Goal: Task Accomplishment & Management: Use online tool/utility

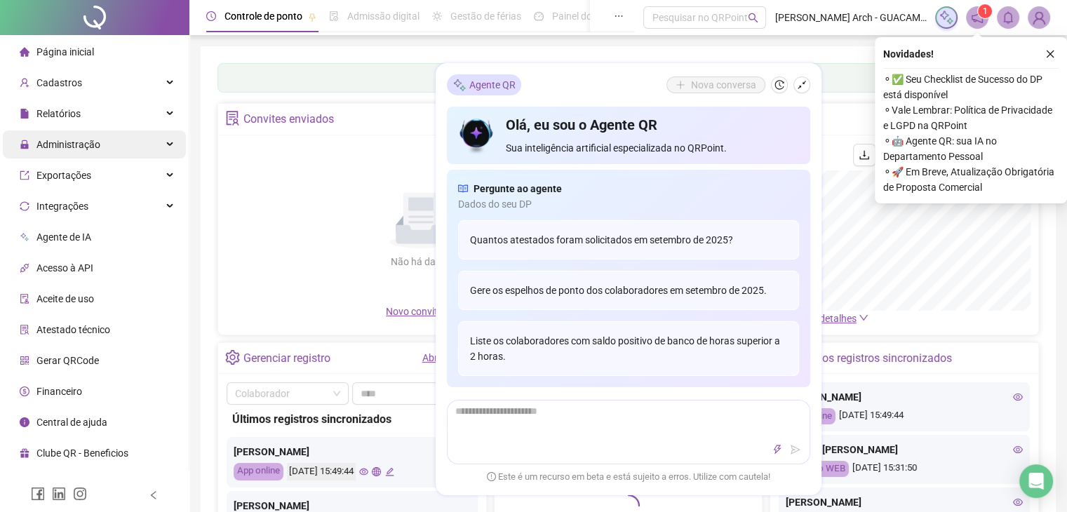
click at [92, 148] on span "Administração" at bounding box center [68, 144] width 64 height 11
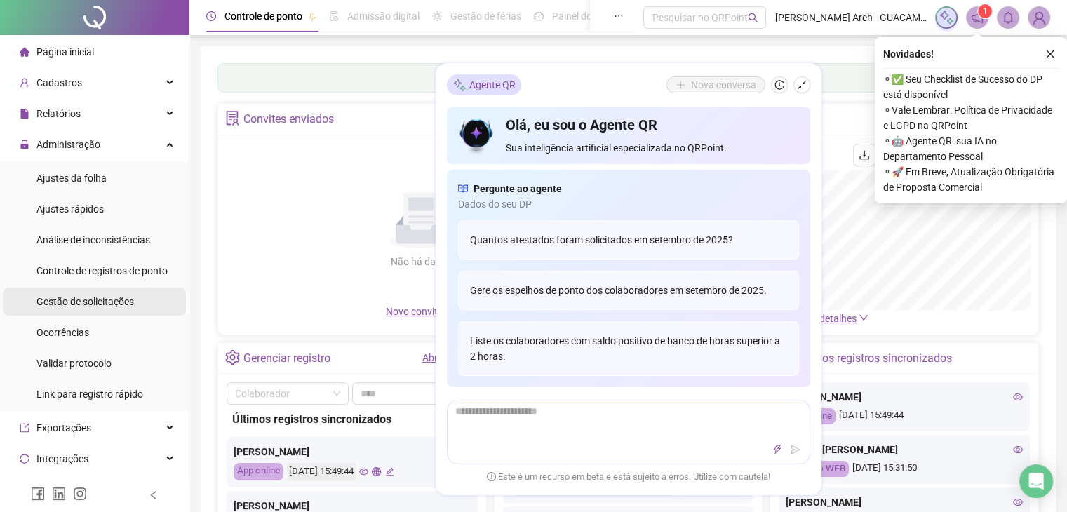
click at [115, 301] on span "Gestão de solicitações" at bounding box center [85, 301] width 98 height 11
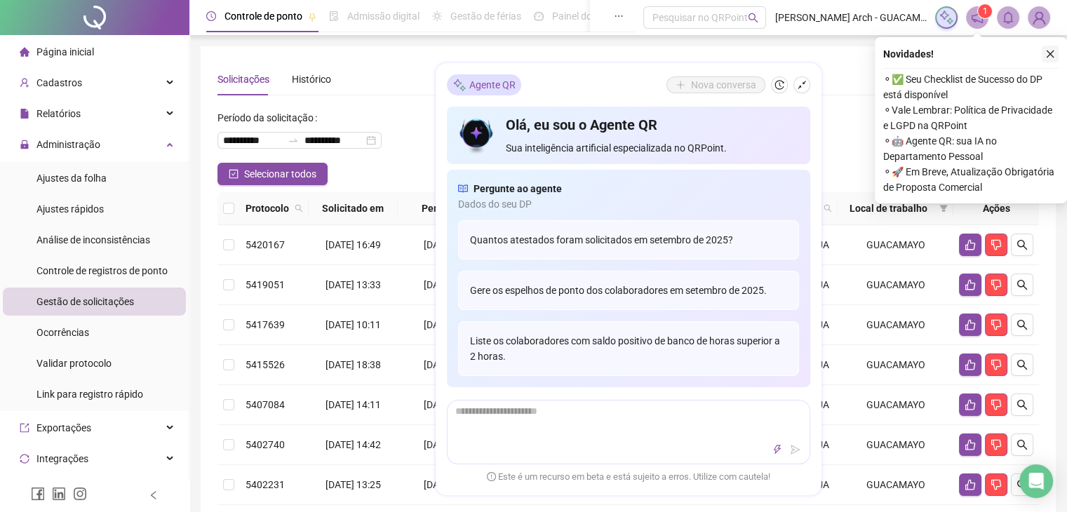
click at [1044, 55] on button "button" at bounding box center [1050, 54] width 17 height 17
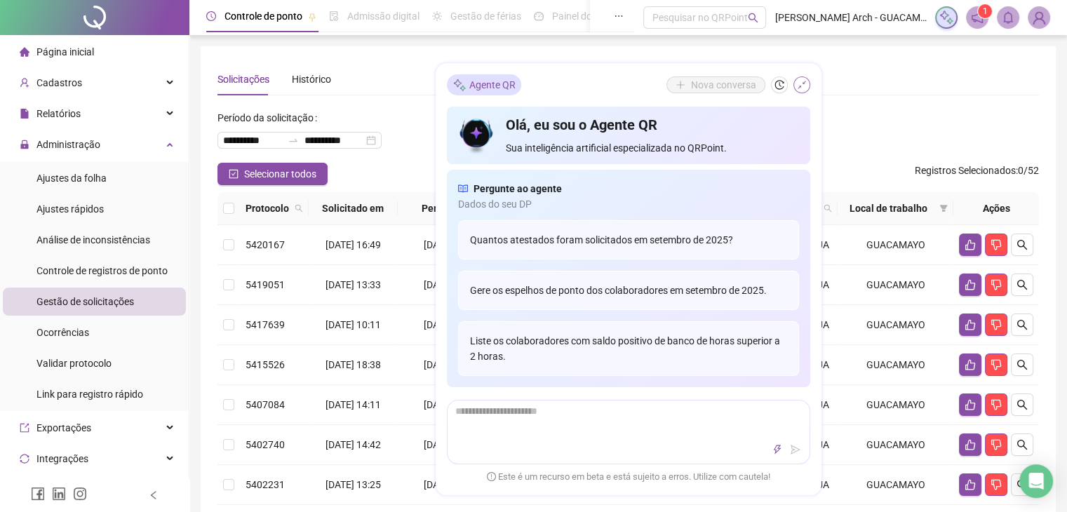
click at [806, 92] on button "button" at bounding box center [802, 84] width 17 height 17
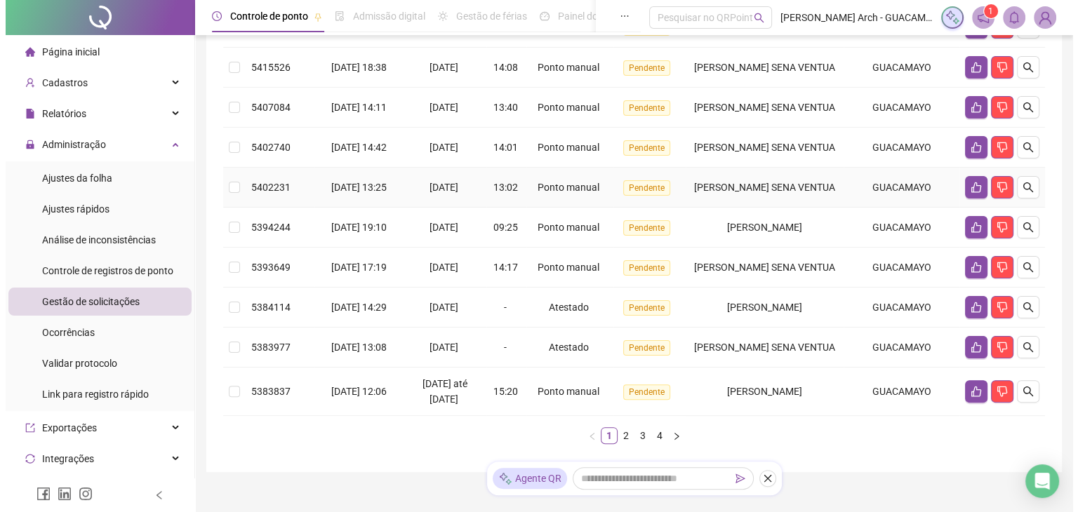
scroll to position [351, 0]
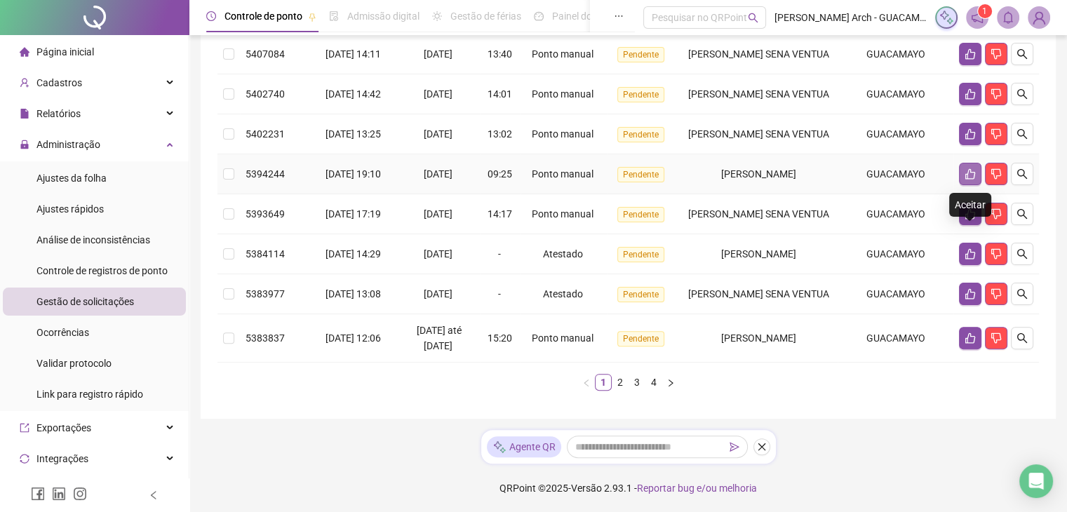
click at [966, 180] on icon "like" at bounding box center [971, 174] width 10 height 11
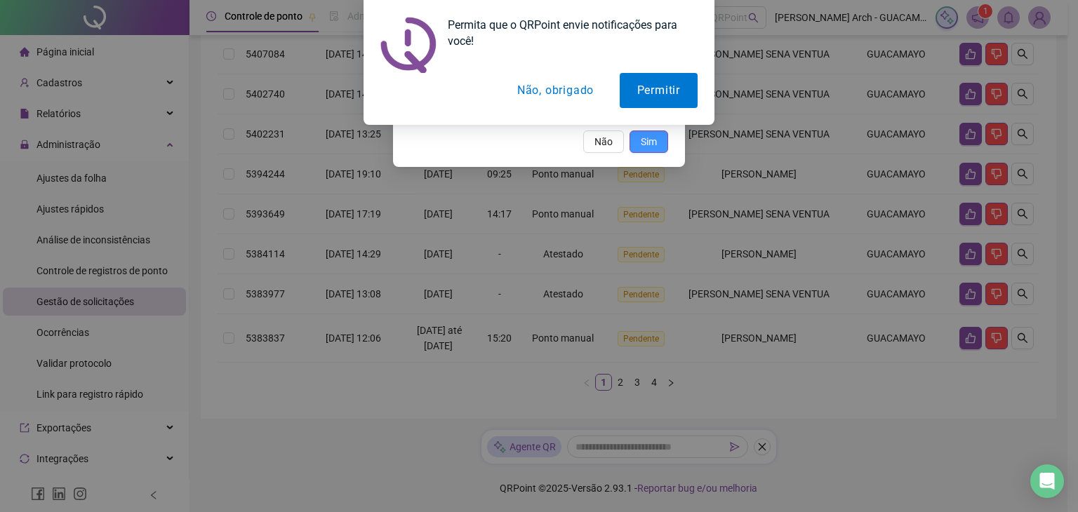
click at [656, 144] on span "Sim" at bounding box center [649, 141] width 16 height 15
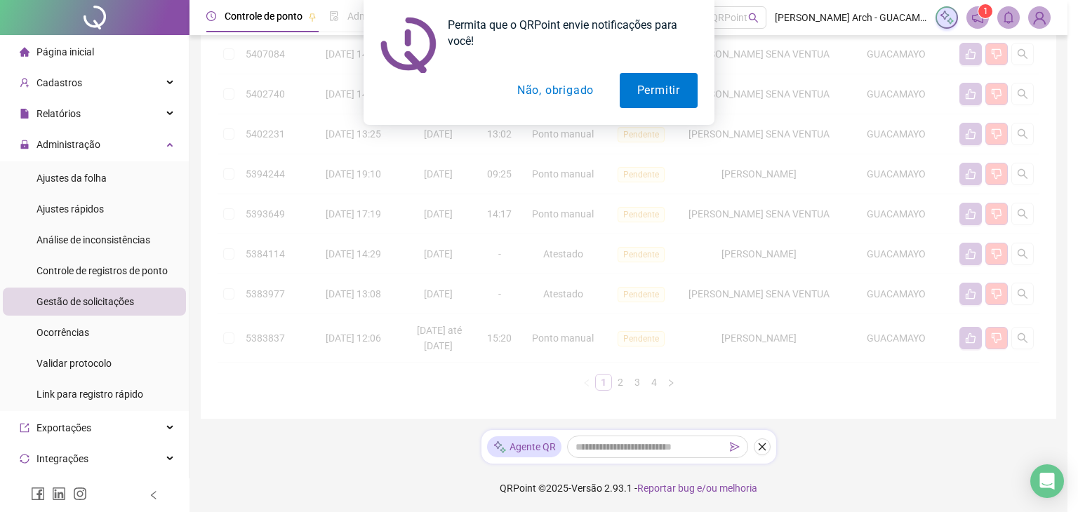
scroll to position [350, 0]
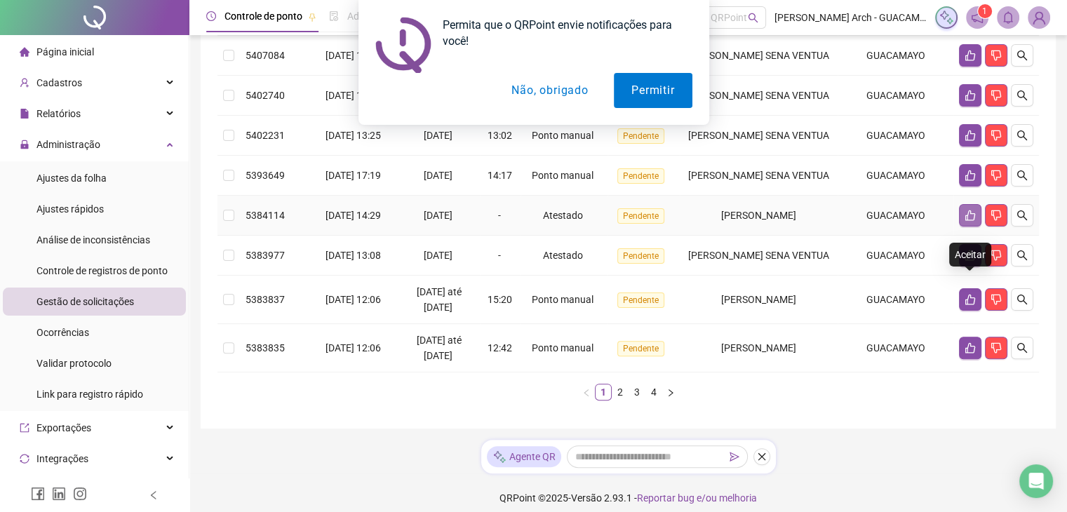
click at [965, 221] on icon "like" at bounding box center [970, 215] width 11 height 11
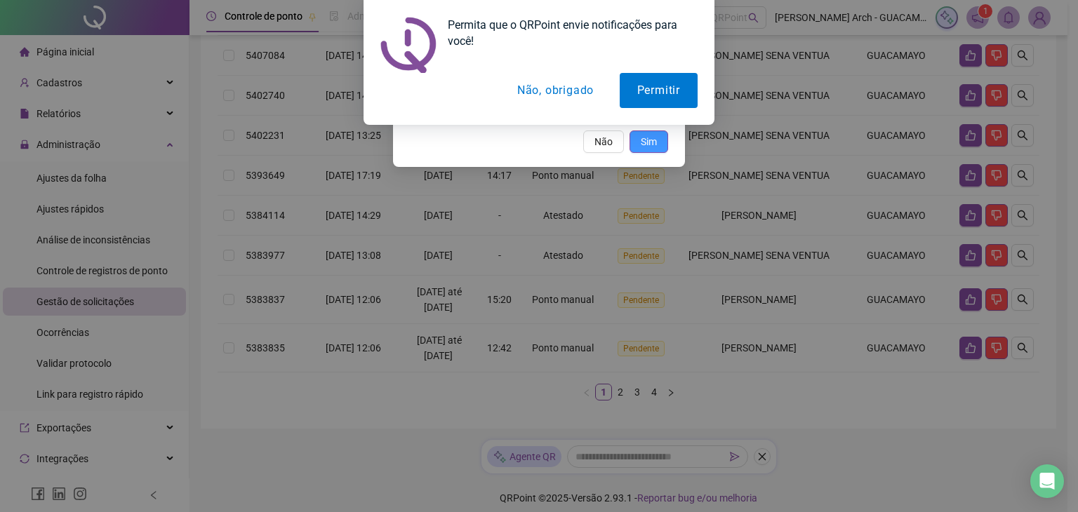
click at [644, 144] on span "Sim" at bounding box center [649, 141] width 16 height 15
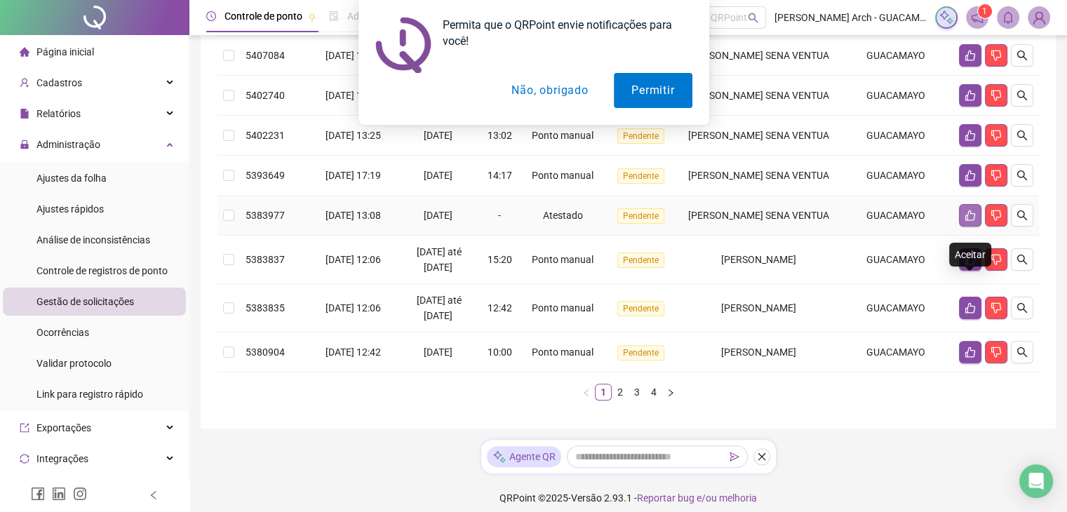
click at [964, 227] on button "button" at bounding box center [970, 215] width 22 height 22
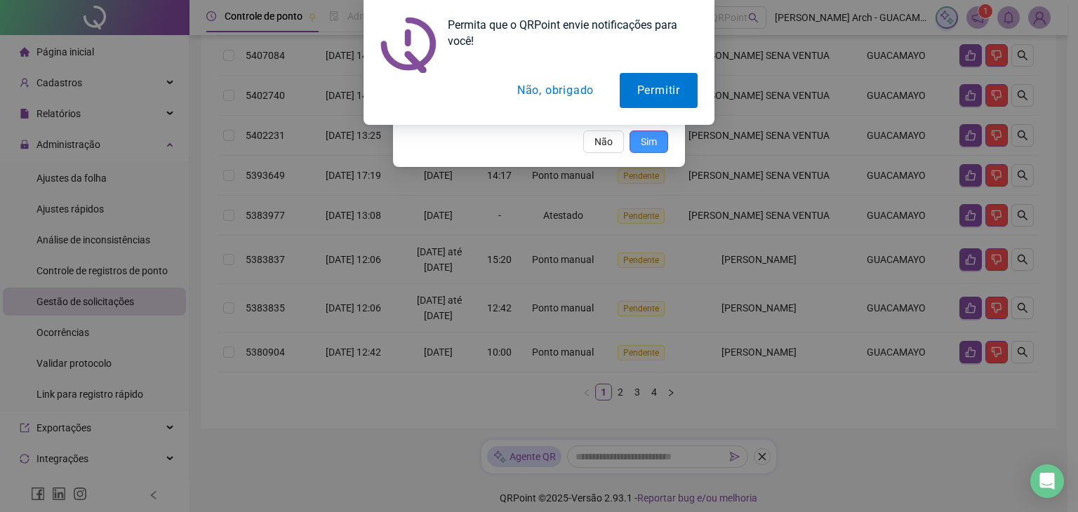
click at [645, 145] on span "Sim" at bounding box center [649, 141] width 16 height 15
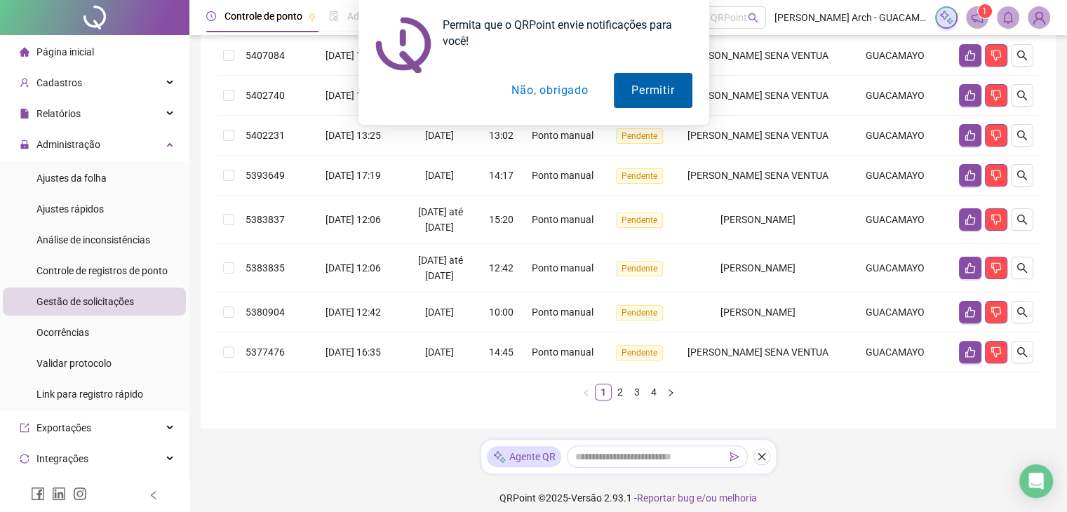
click at [648, 95] on button "Permitir" at bounding box center [653, 90] width 78 height 35
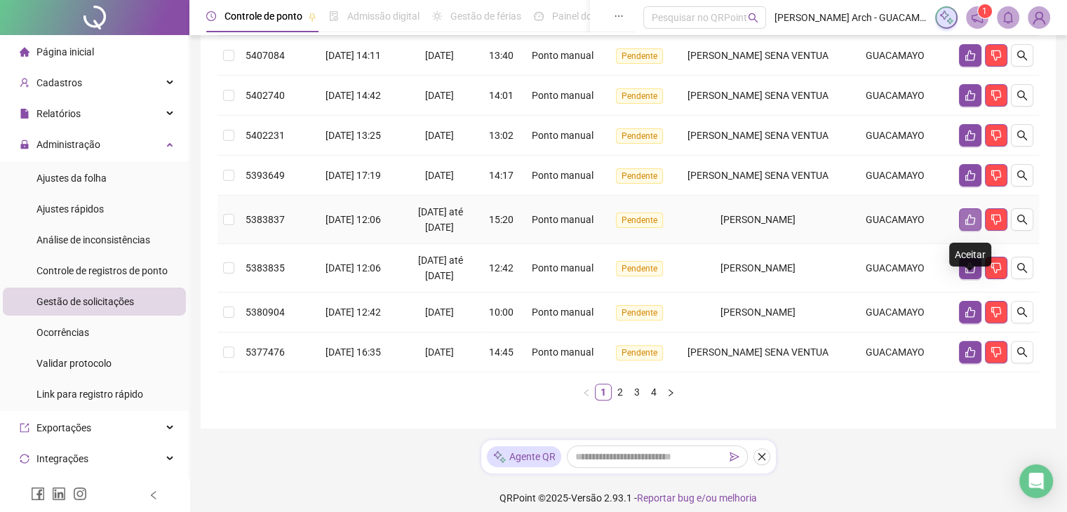
click at [964, 231] on button "button" at bounding box center [970, 219] width 22 height 22
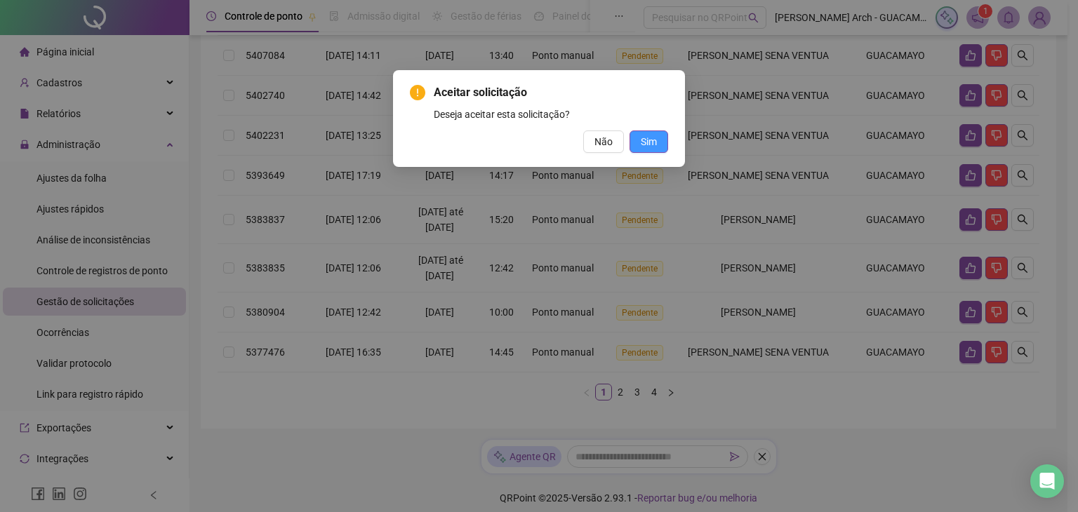
click at [648, 138] on span "Sim" at bounding box center [649, 141] width 16 height 15
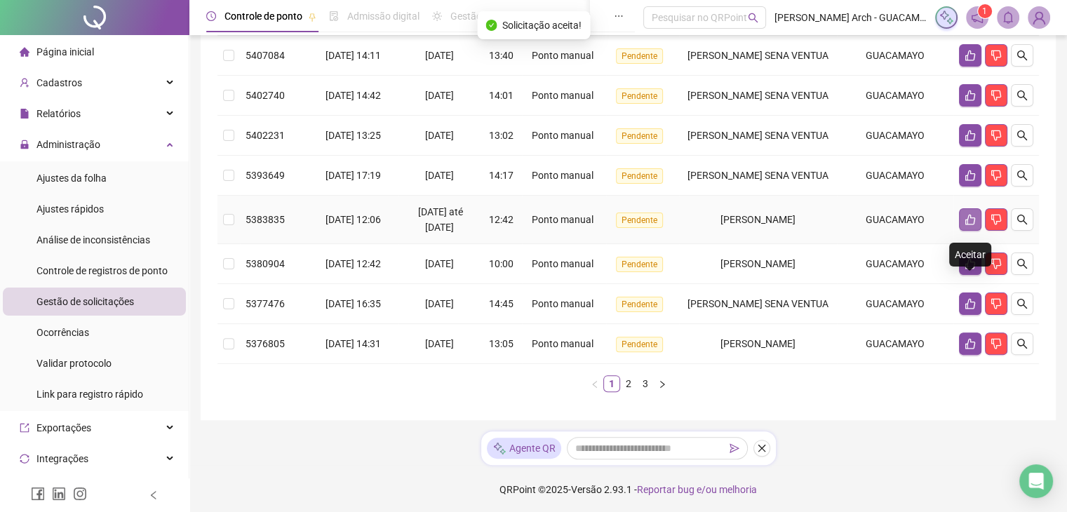
click at [962, 231] on button "button" at bounding box center [970, 219] width 22 height 22
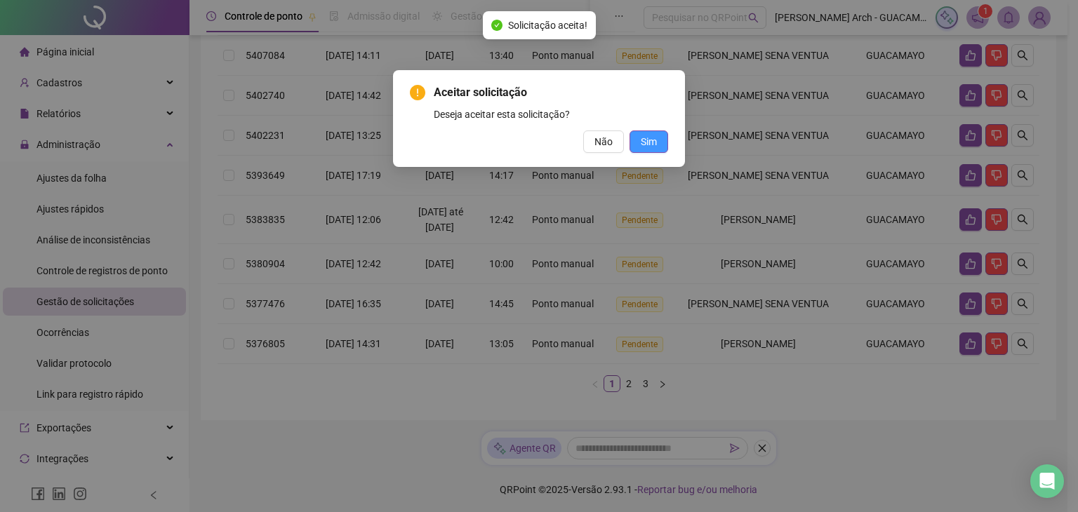
click at [647, 145] on span "Sim" at bounding box center [649, 141] width 16 height 15
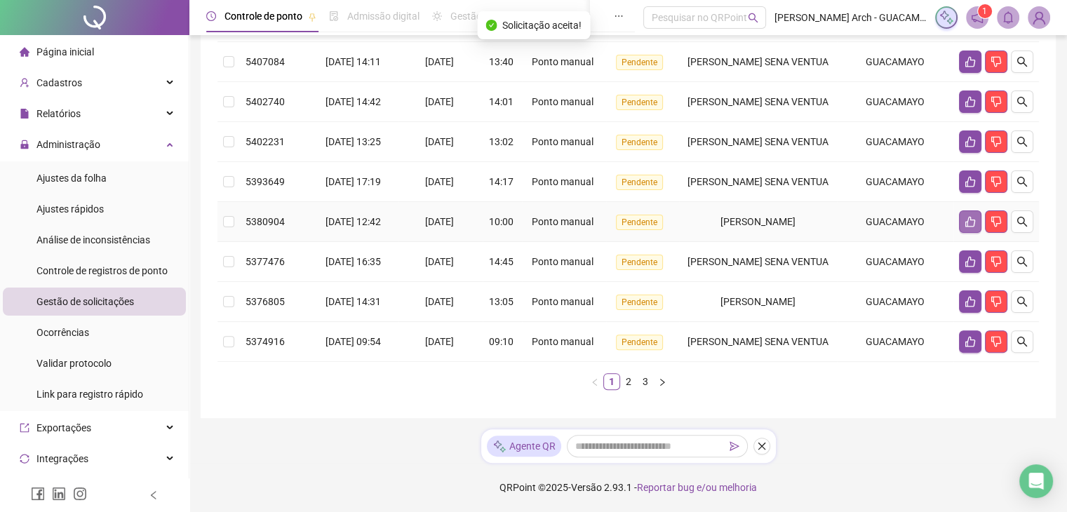
click at [959, 233] on button "button" at bounding box center [970, 222] width 22 height 22
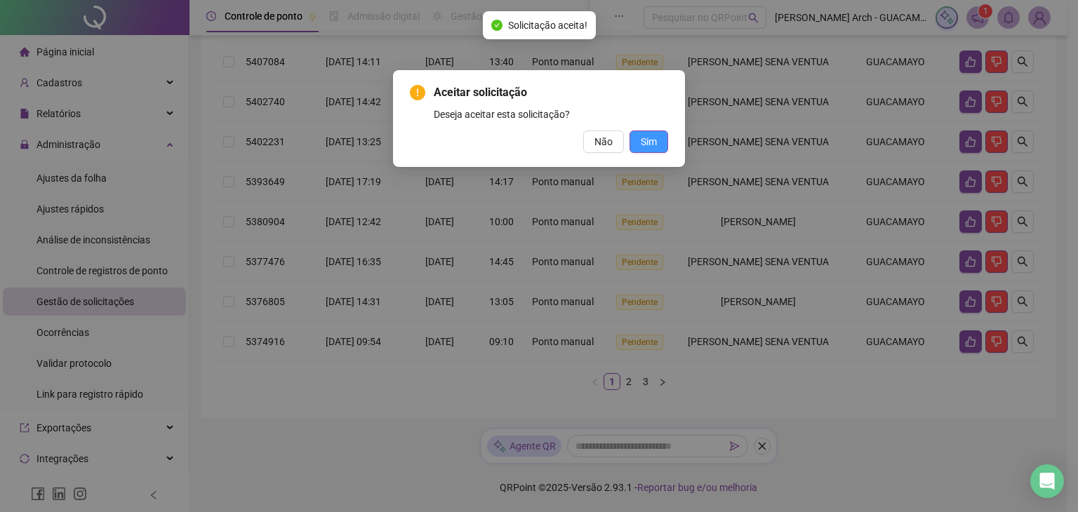
click at [651, 145] on span "Sim" at bounding box center [649, 141] width 16 height 15
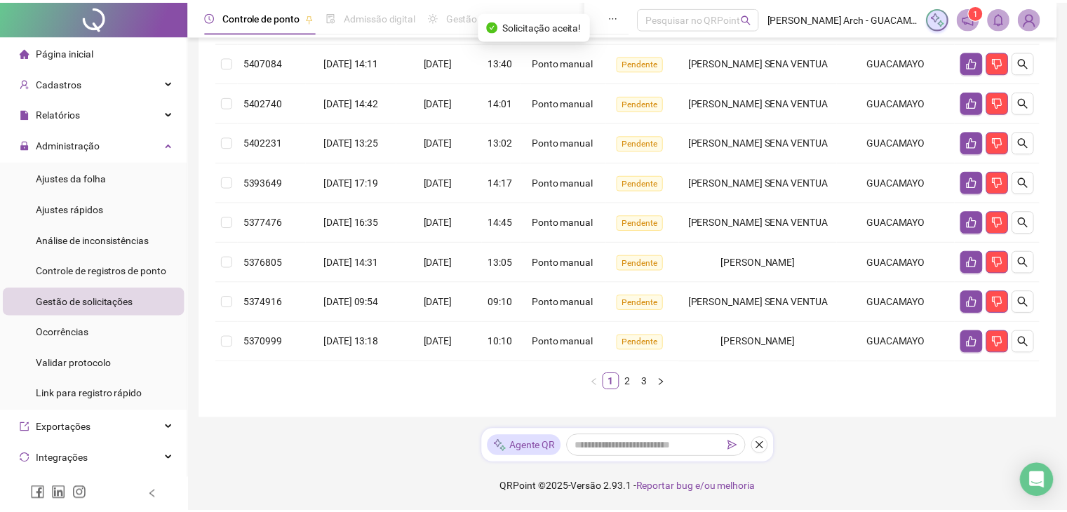
scroll to position [341, 0]
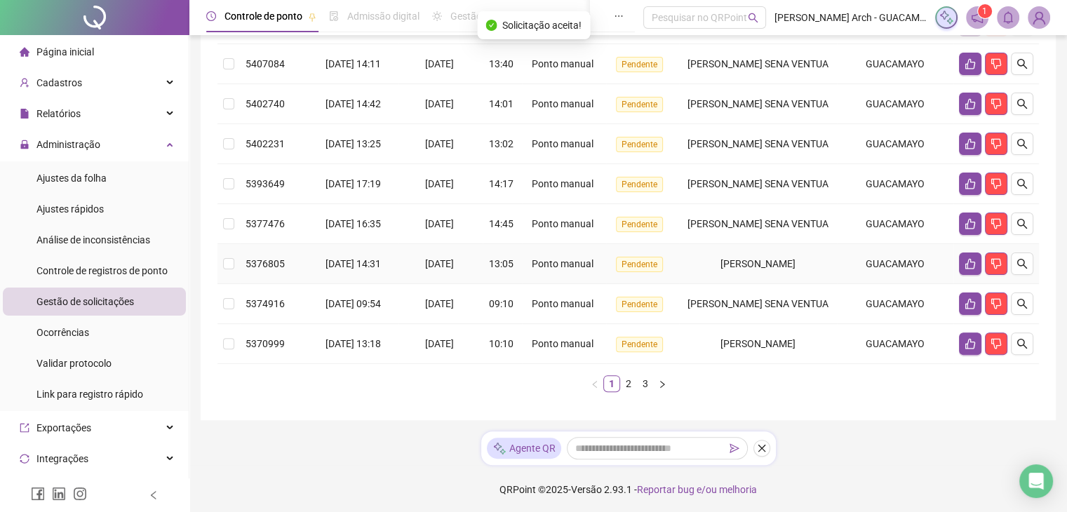
click at [958, 284] on td at bounding box center [997, 264] width 86 height 40
click at [963, 275] on button "button" at bounding box center [970, 264] width 22 height 22
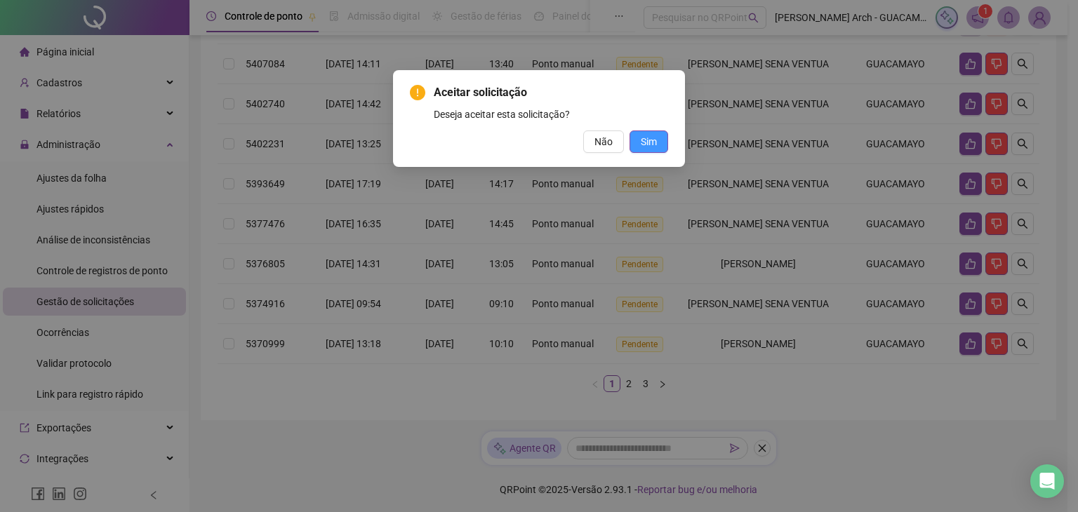
click at [648, 138] on span "Sim" at bounding box center [649, 141] width 16 height 15
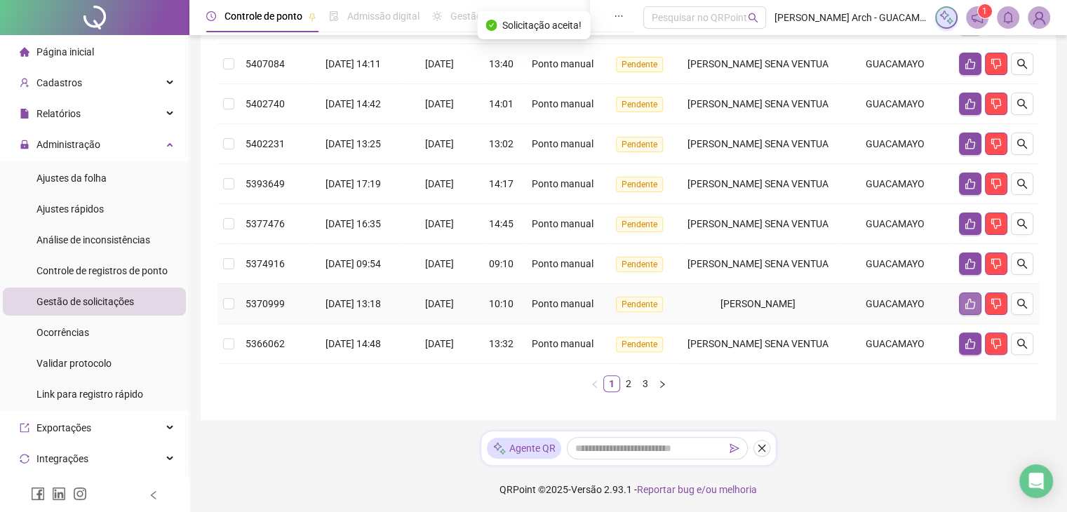
click at [965, 310] on icon "like" at bounding box center [970, 303] width 11 height 11
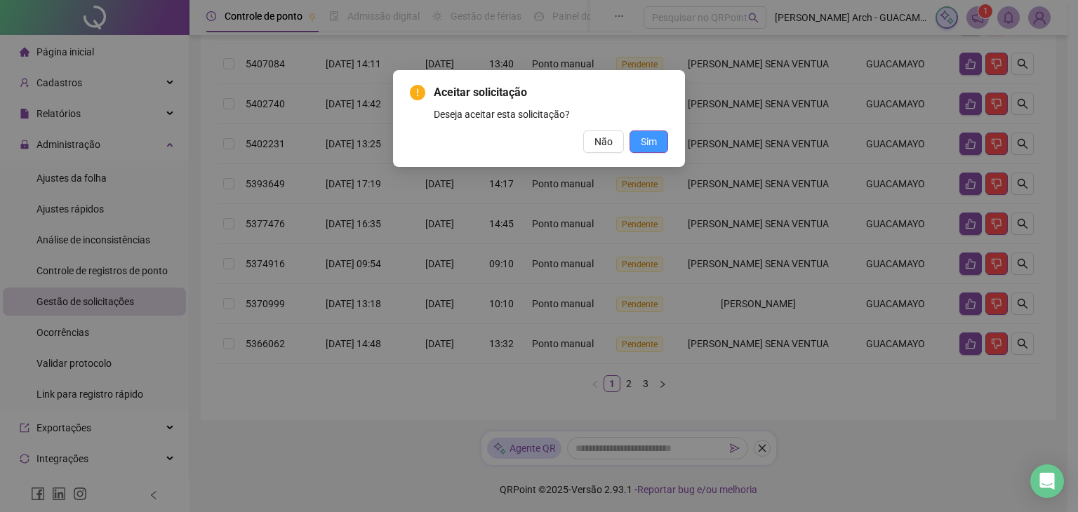
click at [645, 140] on span "Sim" at bounding box center [649, 141] width 16 height 15
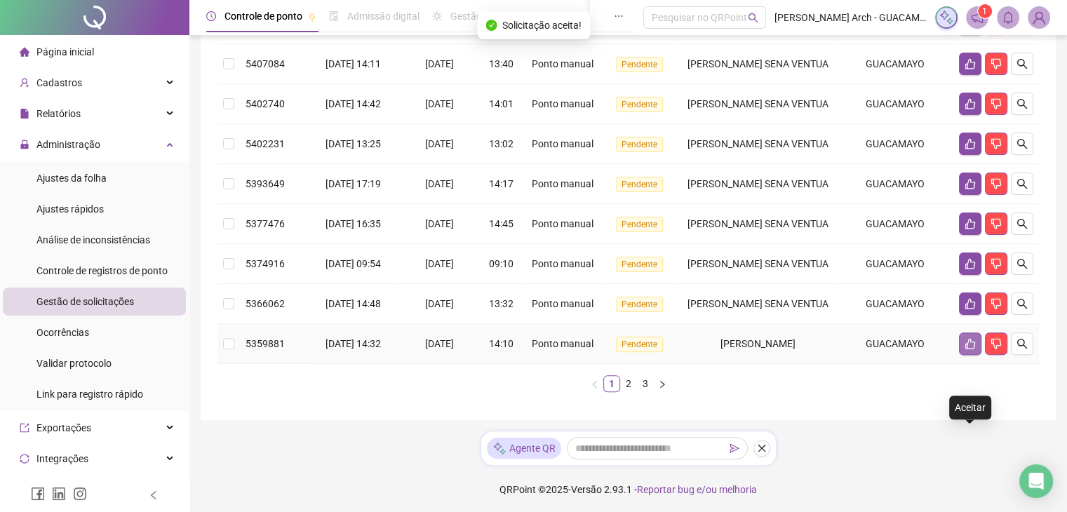
click at [966, 350] on icon "like" at bounding box center [971, 344] width 10 height 11
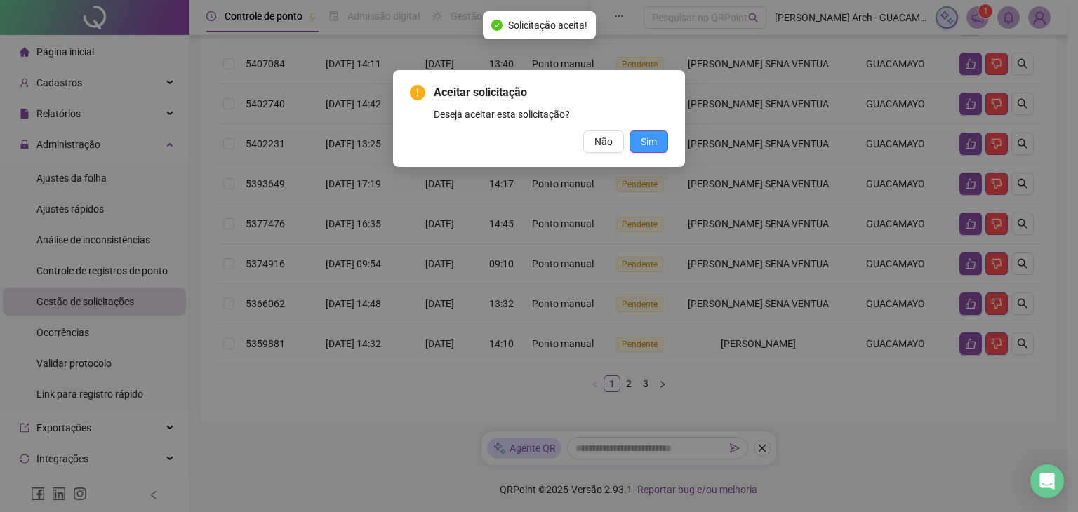
click at [647, 141] on span "Sim" at bounding box center [649, 141] width 16 height 15
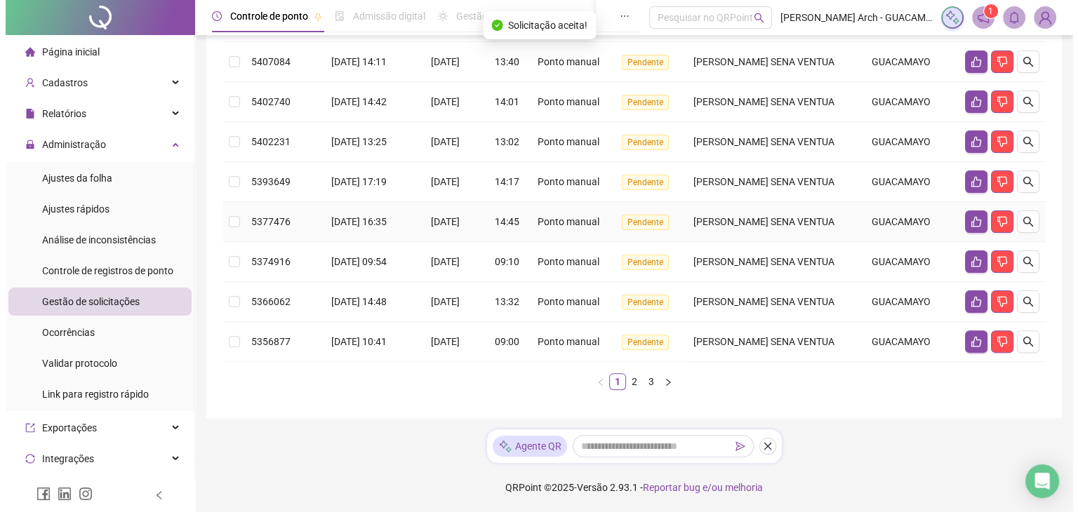
scroll to position [442, 0]
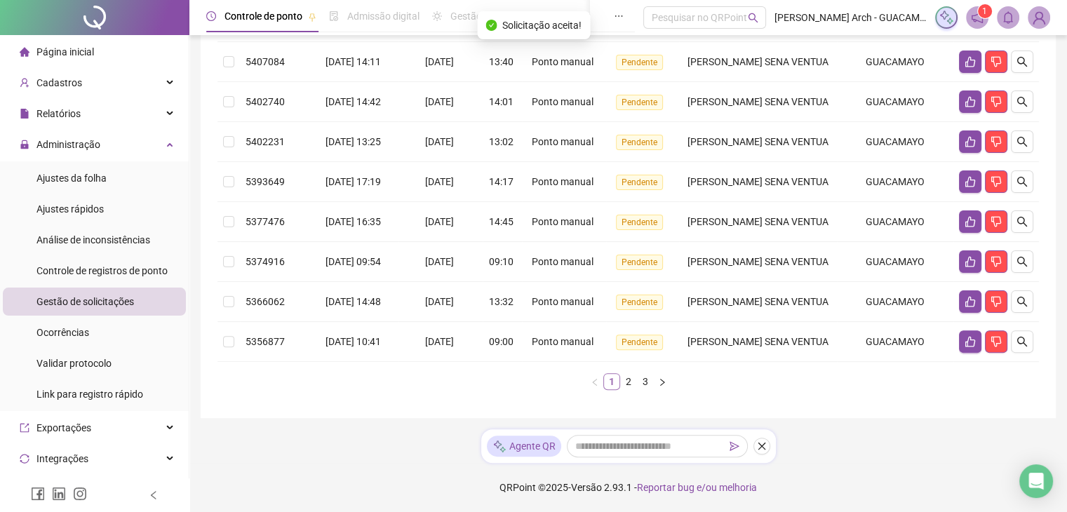
click at [612, 384] on link "1" at bounding box center [611, 381] width 15 height 15
click at [632, 387] on link "2" at bounding box center [628, 381] width 15 height 15
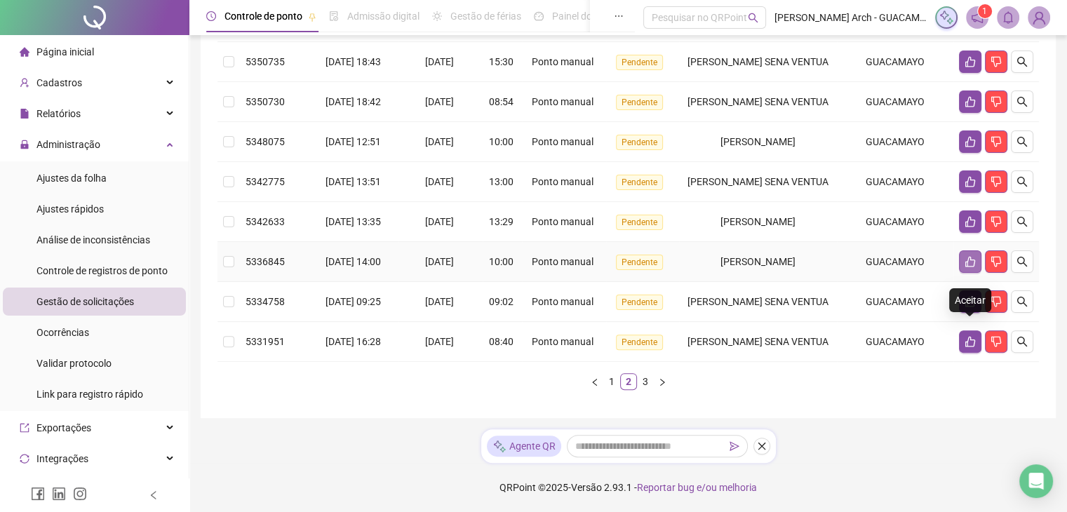
click at [965, 256] on icon "like" at bounding box center [970, 261] width 11 height 11
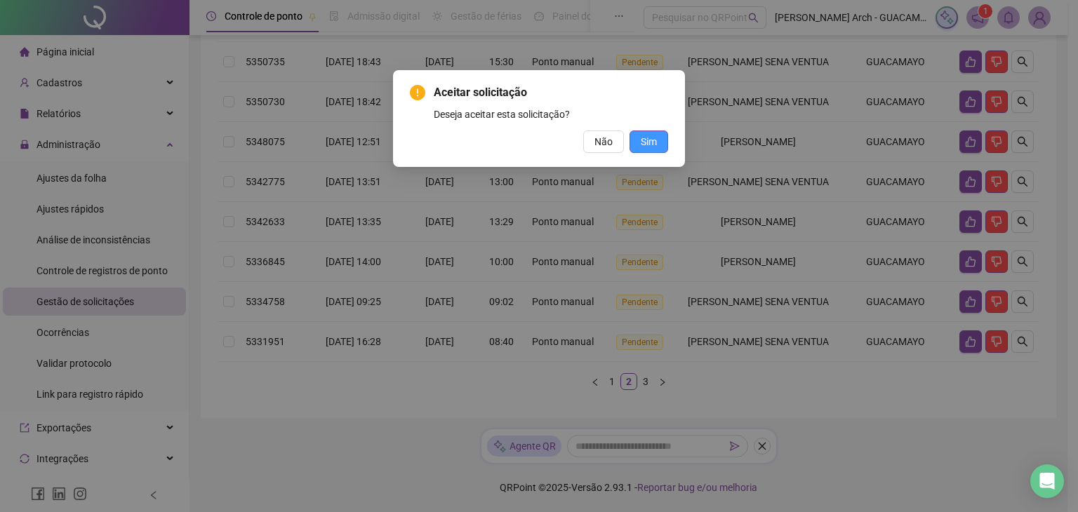
click at [646, 149] on span "Sim" at bounding box center [649, 141] width 16 height 15
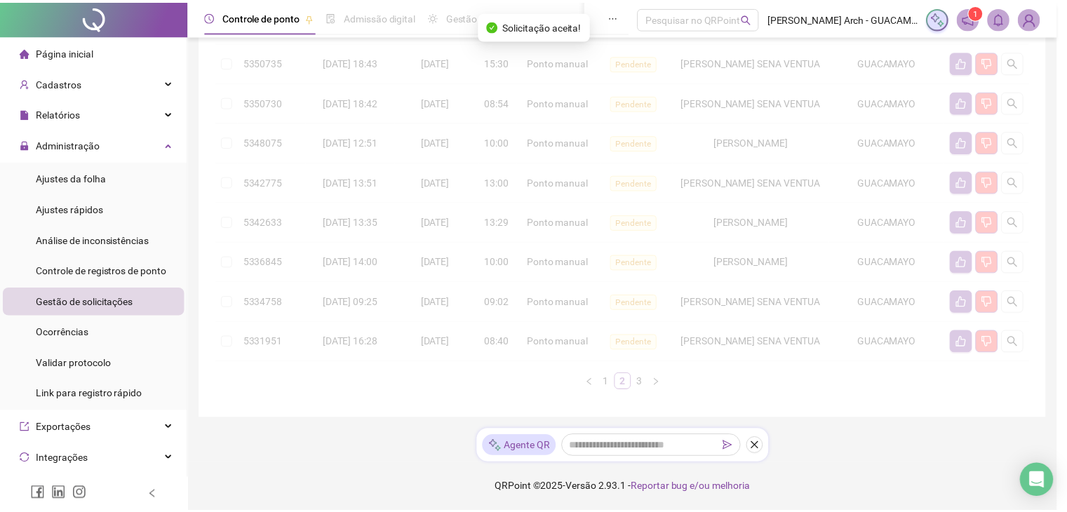
scroll to position [350, 0]
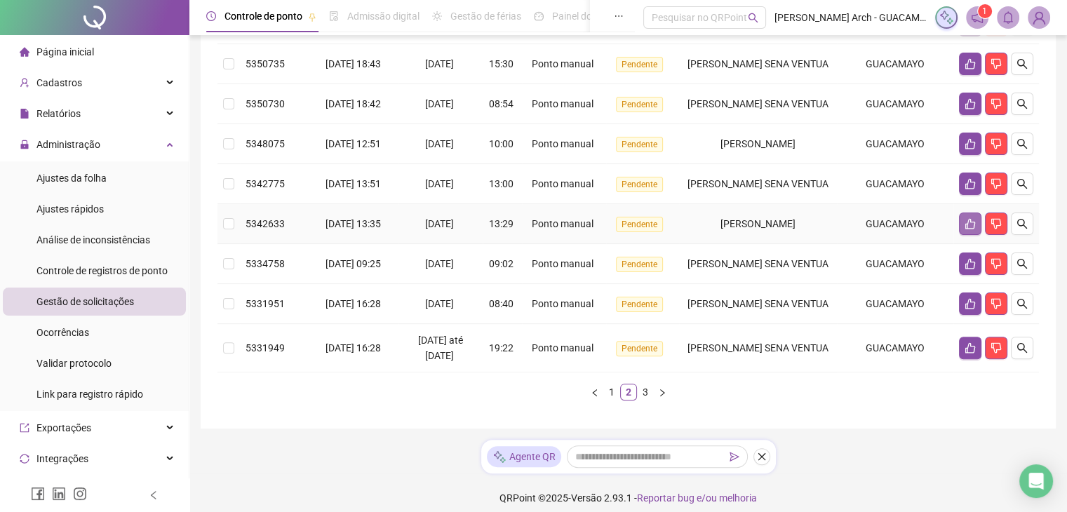
click at [969, 229] on icon "like" at bounding box center [970, 223] width 11 height 11
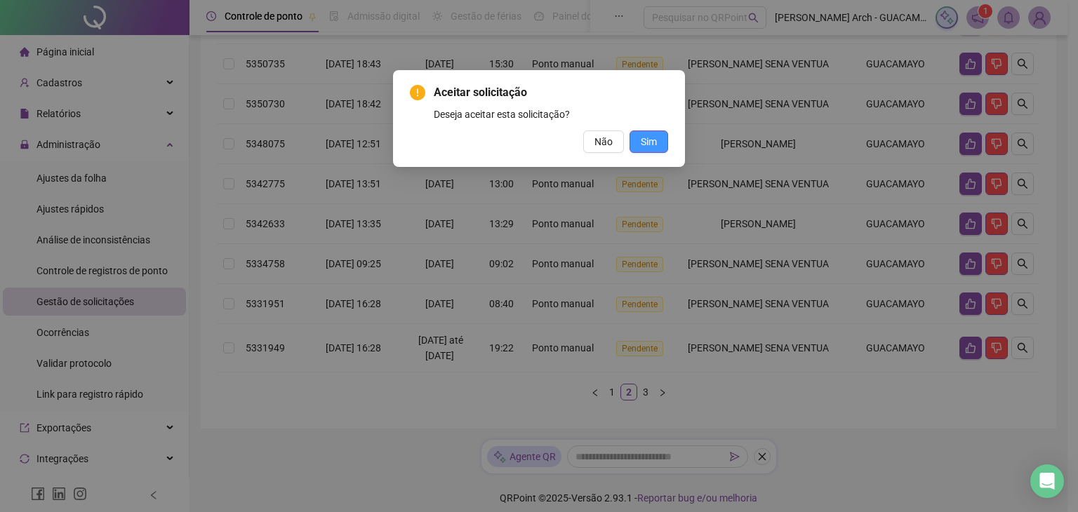
click at [651, 150] on button "Sim" at bounding box center [649, 142] width 39 height 22
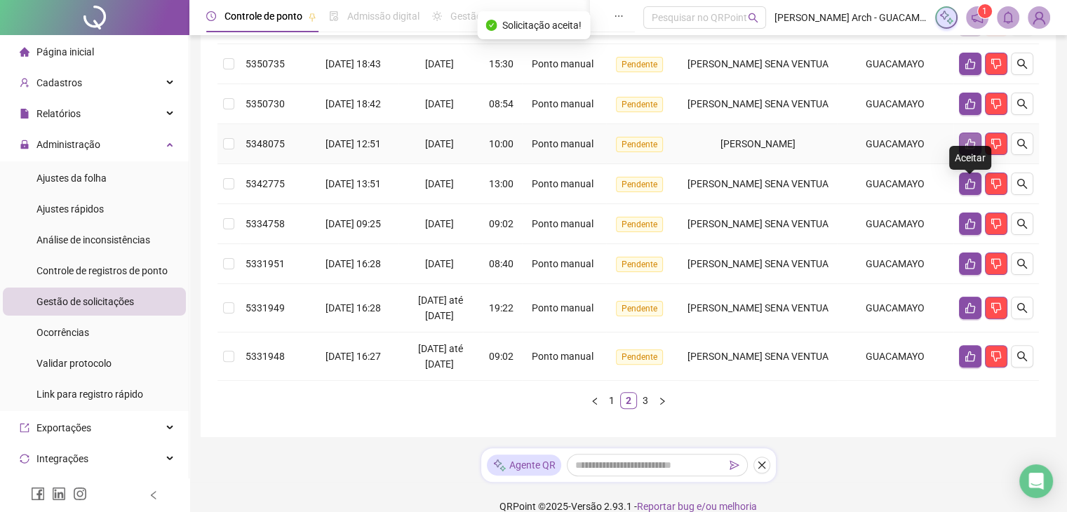
click at [974, 155] on button "button" at bounding box center [970, 144] width 22 height 22
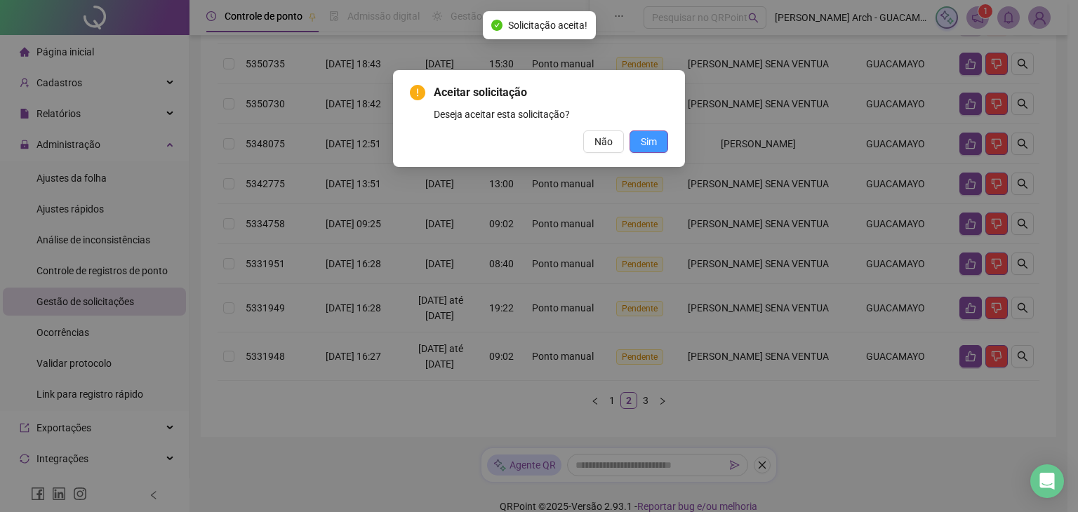
click at [657, 149] on span "Sim" at bounding box center [649, 141] width 16 height 15
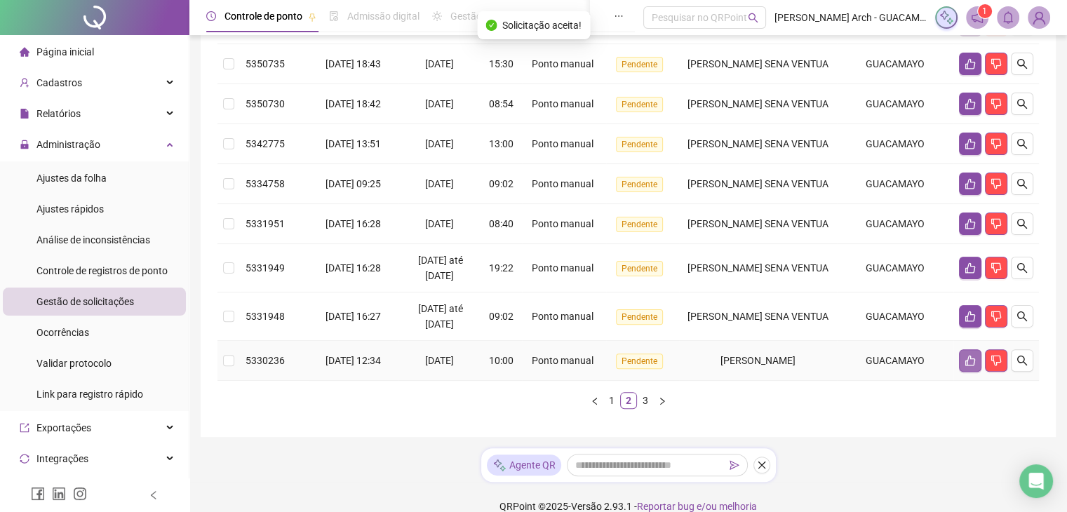
click at [970, 366] on icon "like" at bounding box center [970, 360] width 11 height 11
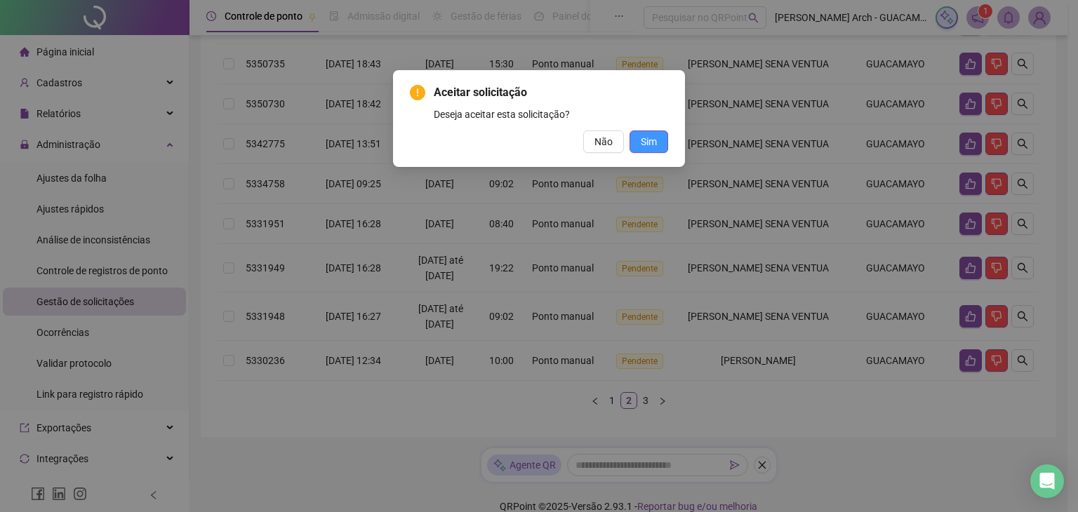
click at [651, 141] on span "Sim" at bounding box center [649, 141] width 16 height 15
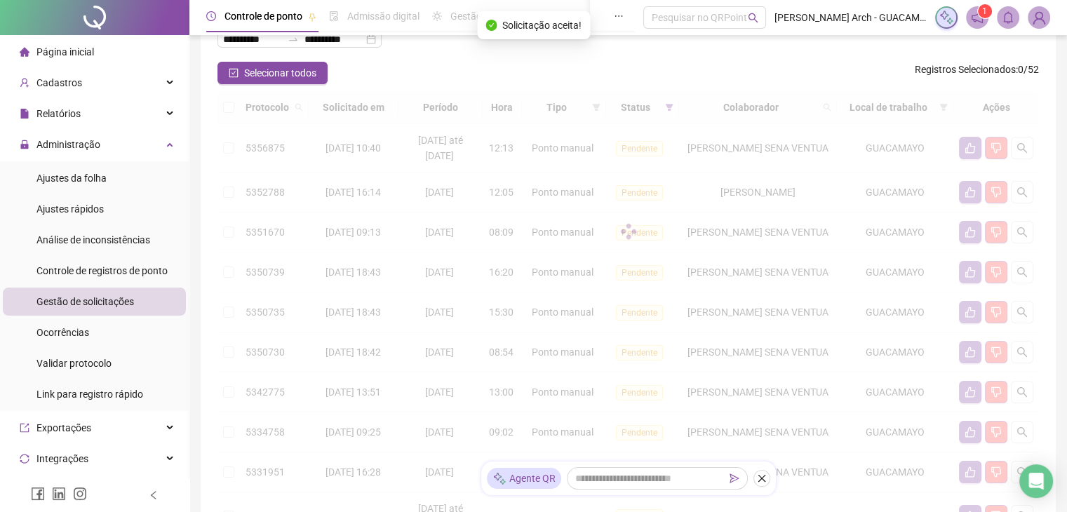
scroll to position [69, 0]
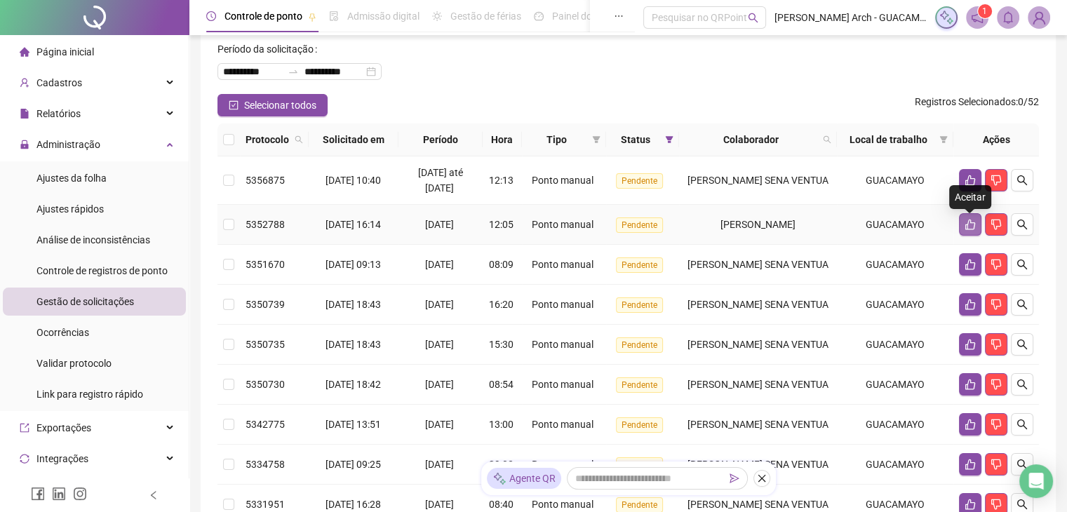
click at [965, 225] on icon "like" at bounding box center [970, 224] width 11 height 11
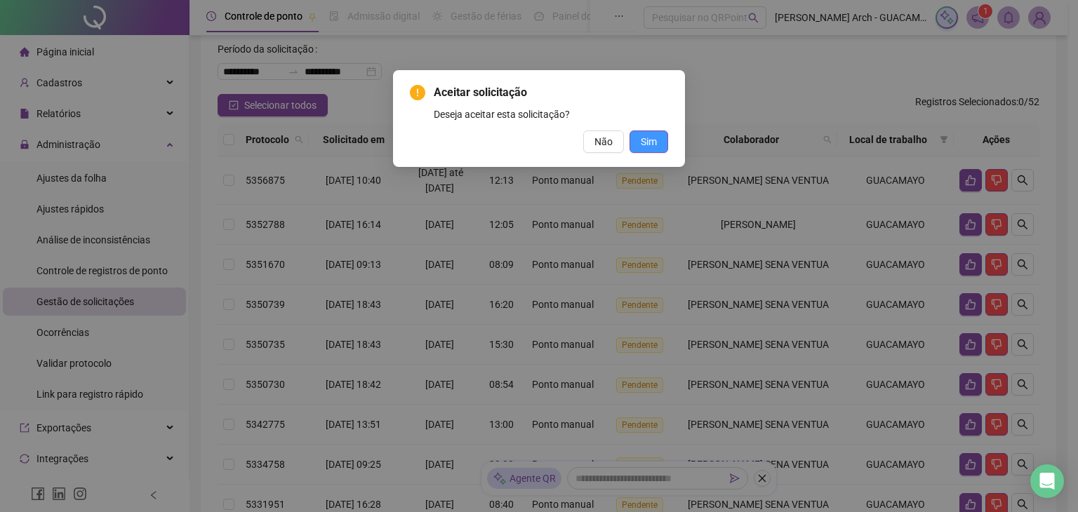
click at [651, 140] on span "Sim" at bounding box center [649, 141] width 16 height 15
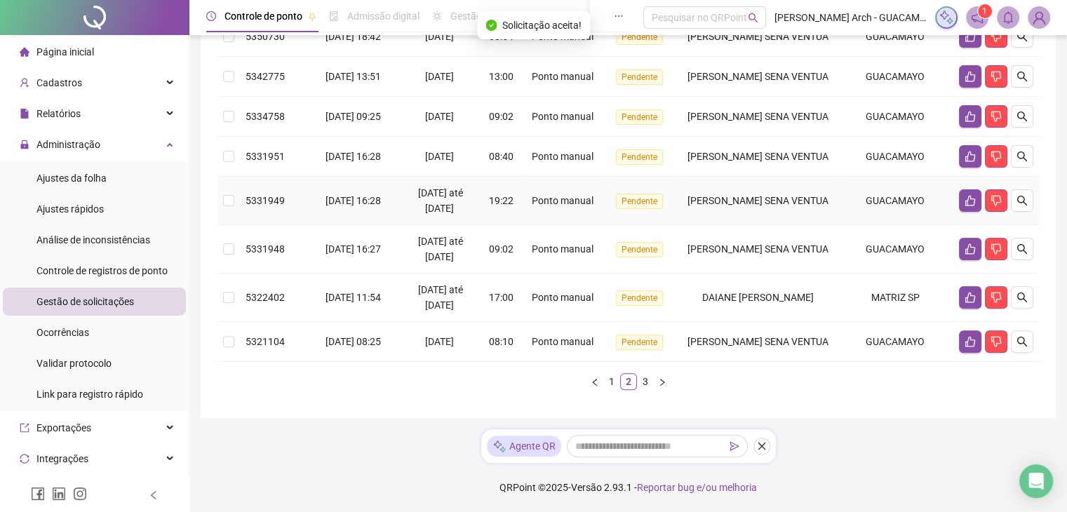
scroll to position [442, 0]
click at [640, 383] on link "3" at bounding box center [645, 381] width 15 height 15
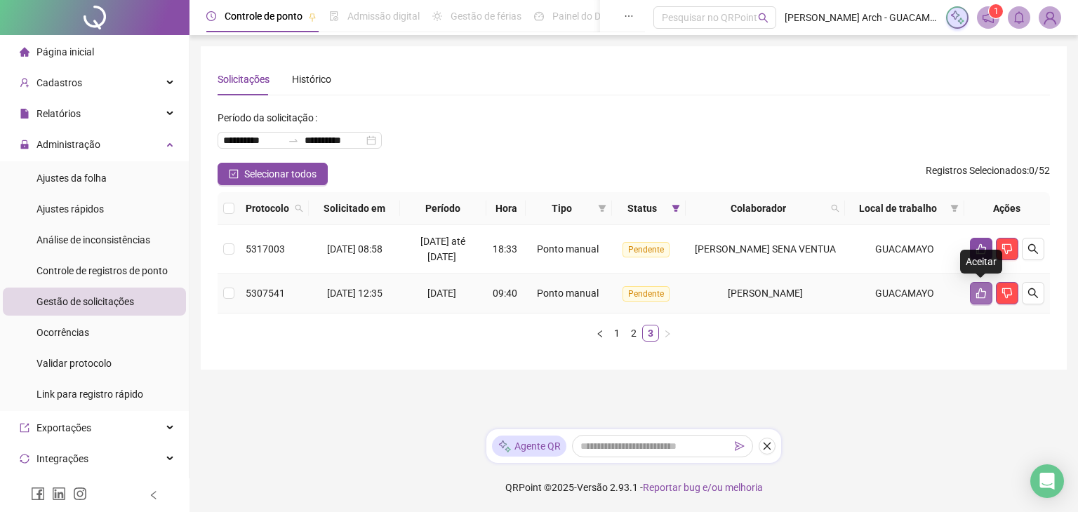
click at [978, 293] on icon "like" at bounding box center [981, 293] width 10 height 11
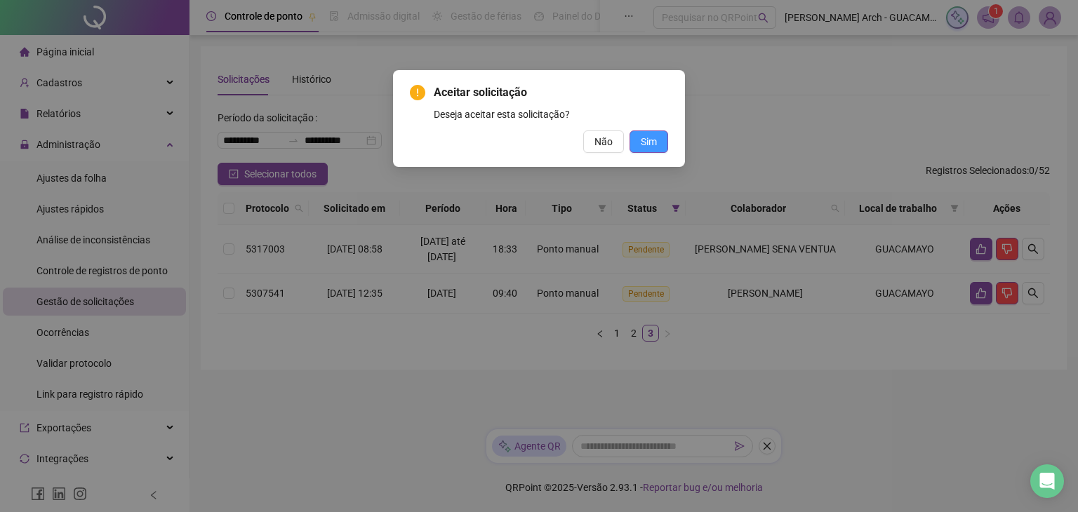
click at [653, 144] on span "Sim" at bounding box center [649, 141] width 16 height 15
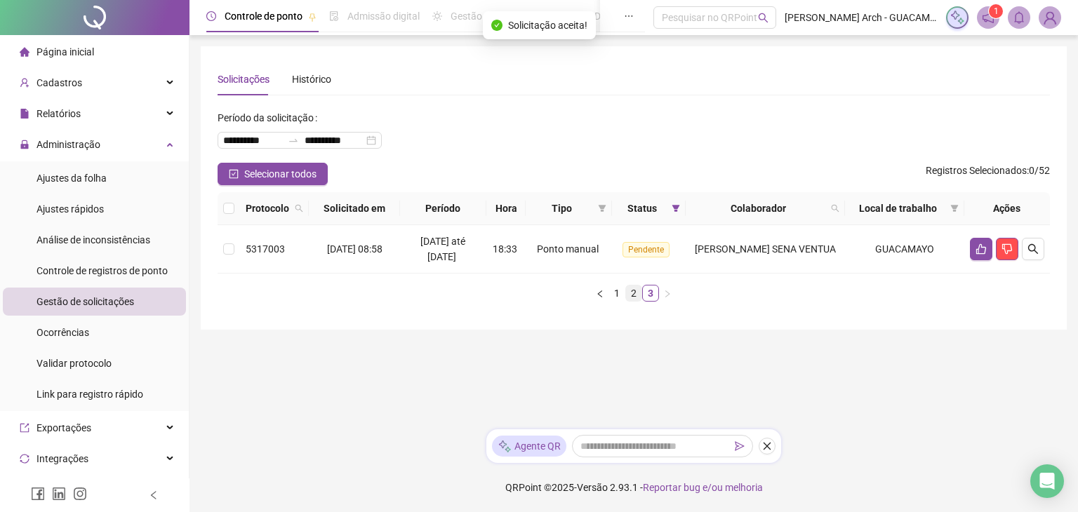
click at [630, 292] on link "2" at bounding box center [633, 293] width 15 height 15
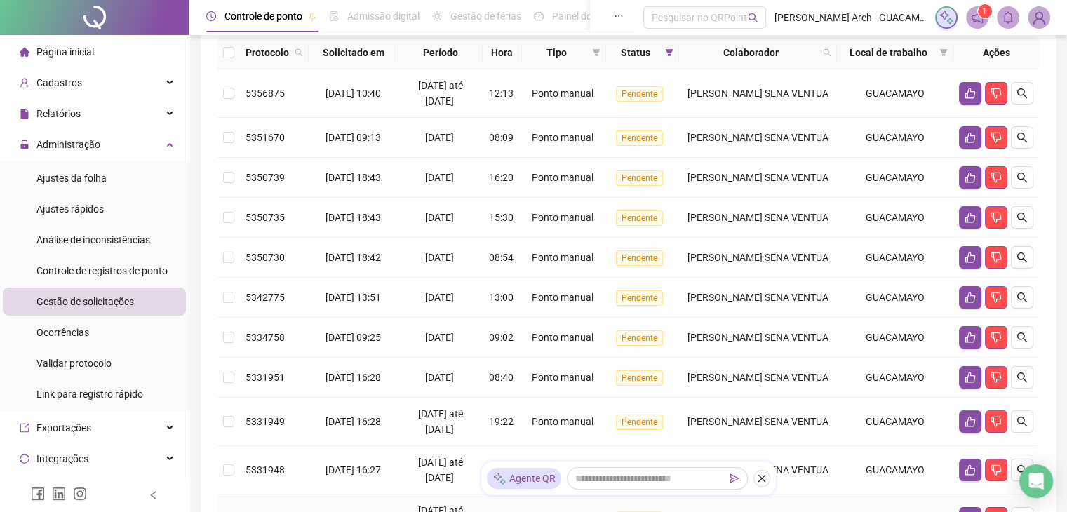
scroll to position [442, 0]
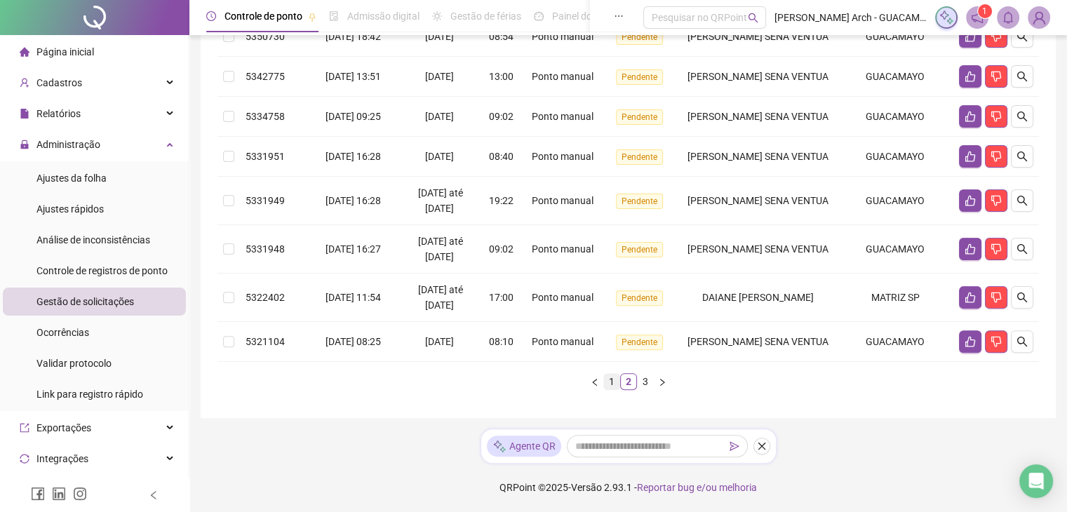
click at [614, 378] on link "1" at bounding box center [611, 381] width 15 height 15
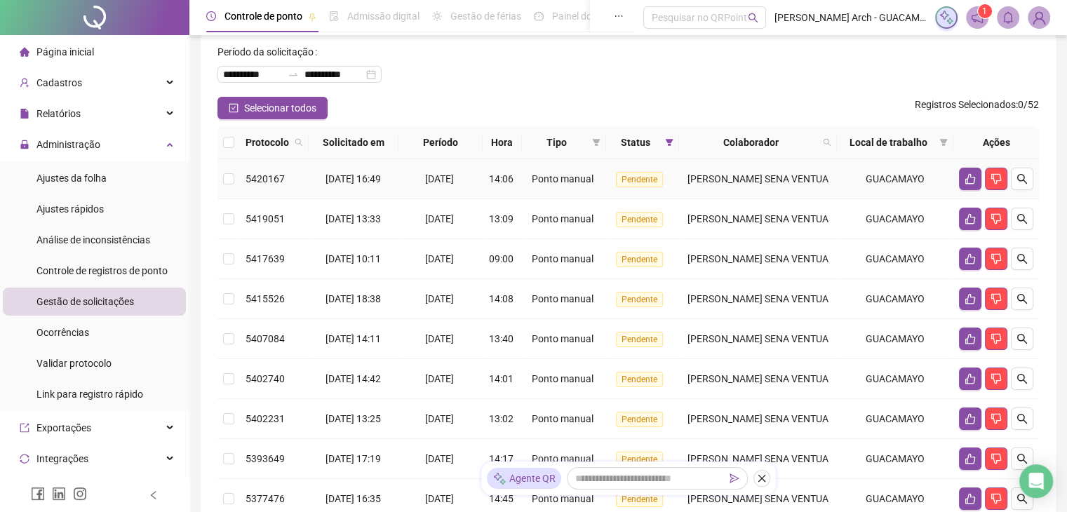
scroll to position [21, 0]
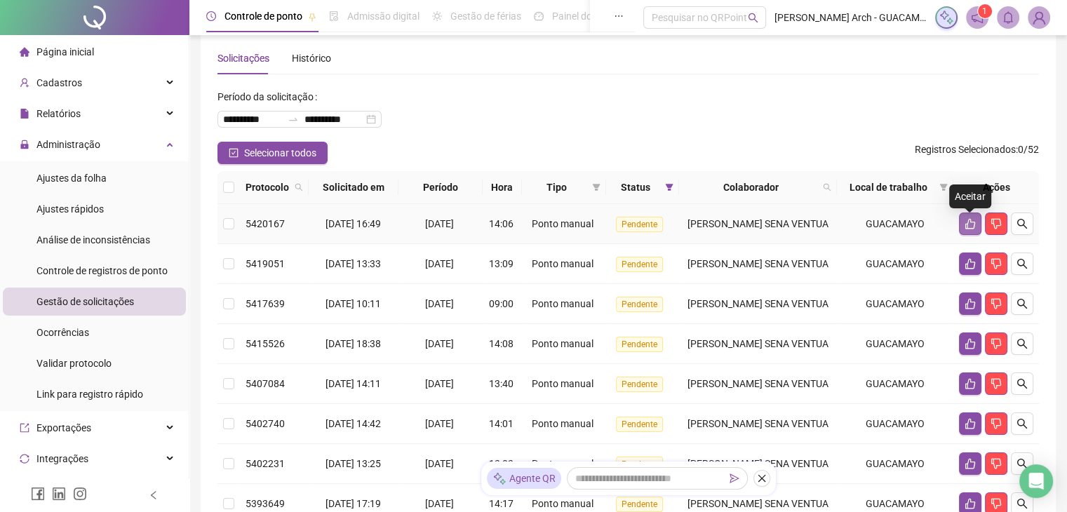
click at [966, 228] on icon "like" at bounding box center [971, 224] width 10 height 11
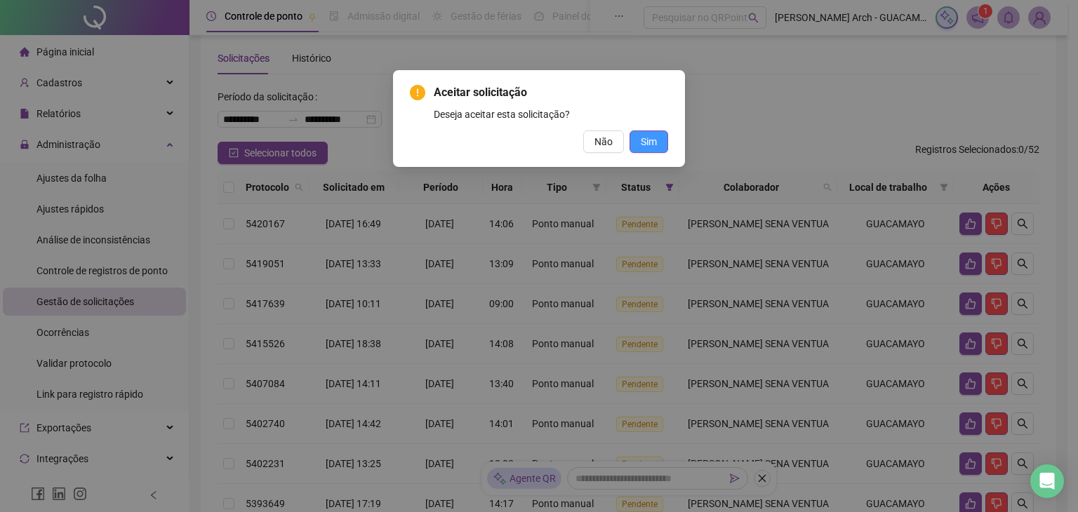
click at [658, 138] on button "Sim" at bounding box center [649, 142] width 39 height 22
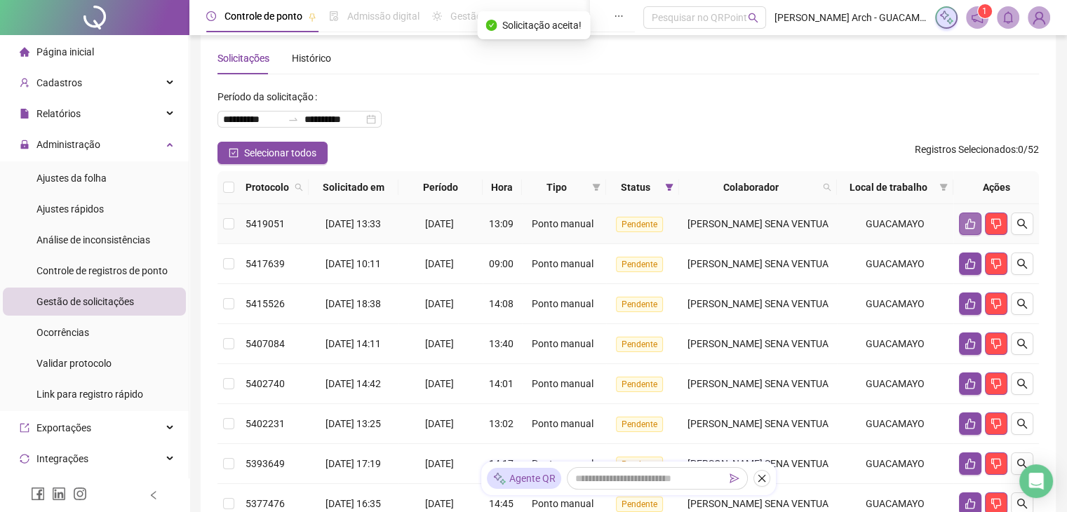
click at [963, 229] on button "button" at bounding box center [970, 224] width 22 height 22
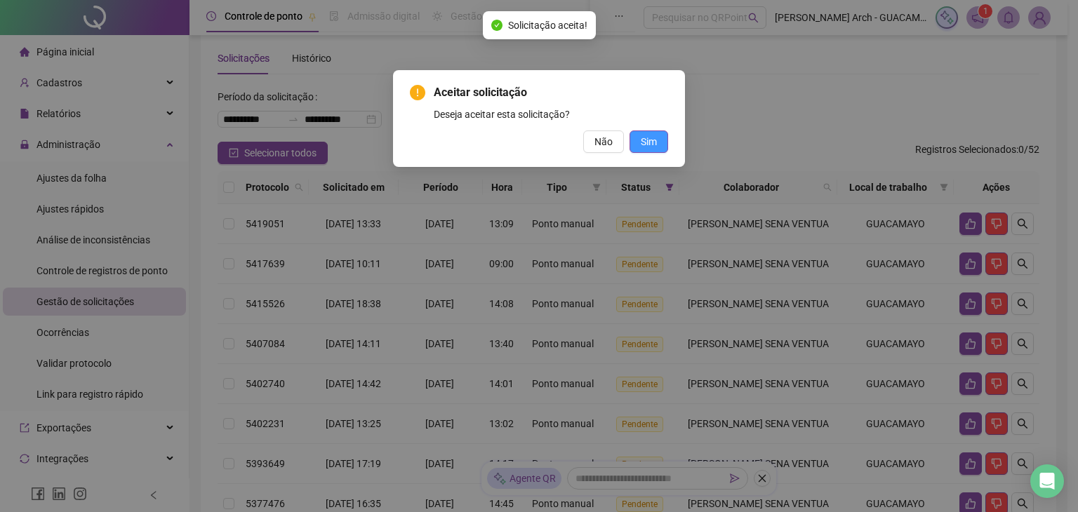
click at [651, 141] on span "Sim" at bounding box center [649, 141] width 16 height 15
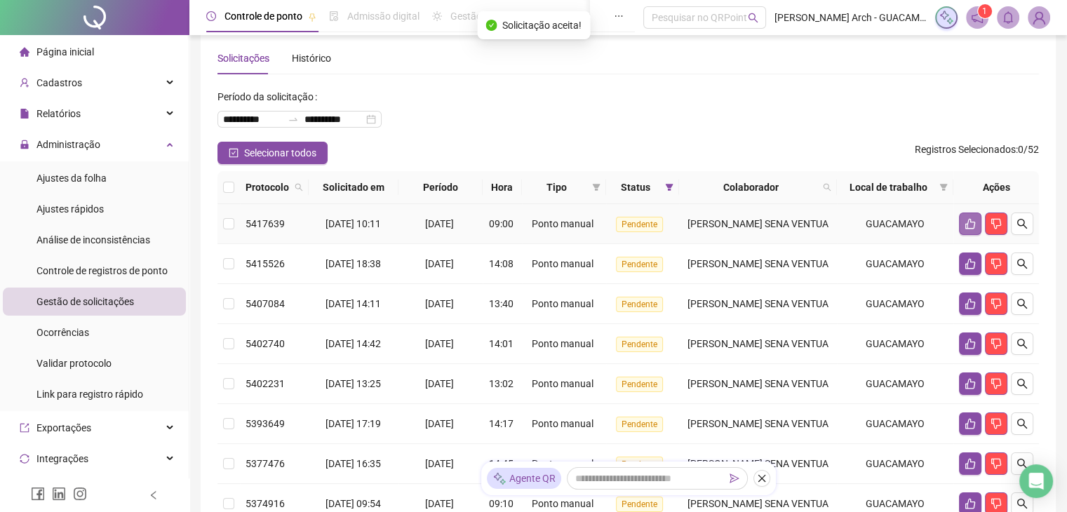
click at [969, 229] on icon "like" at bounding box center [970, 223] width 11 height 11
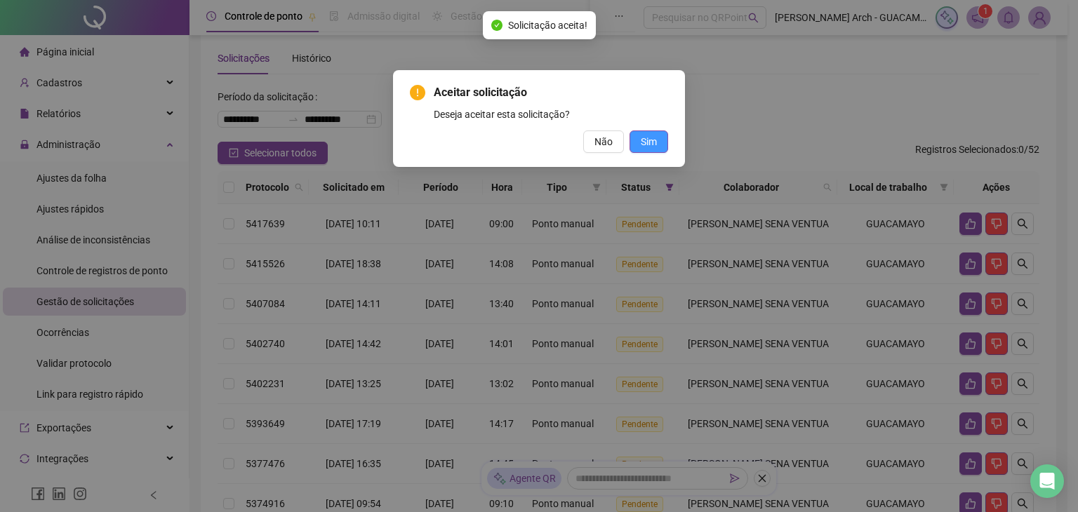
drag, startPoint x: 642, startPoint y: 141, endPoint x: 735, endPoint y: 173, distance: 97.9
click at [643, 141] on span "Sim" at bounding box center [649, 141] width 16 height 15
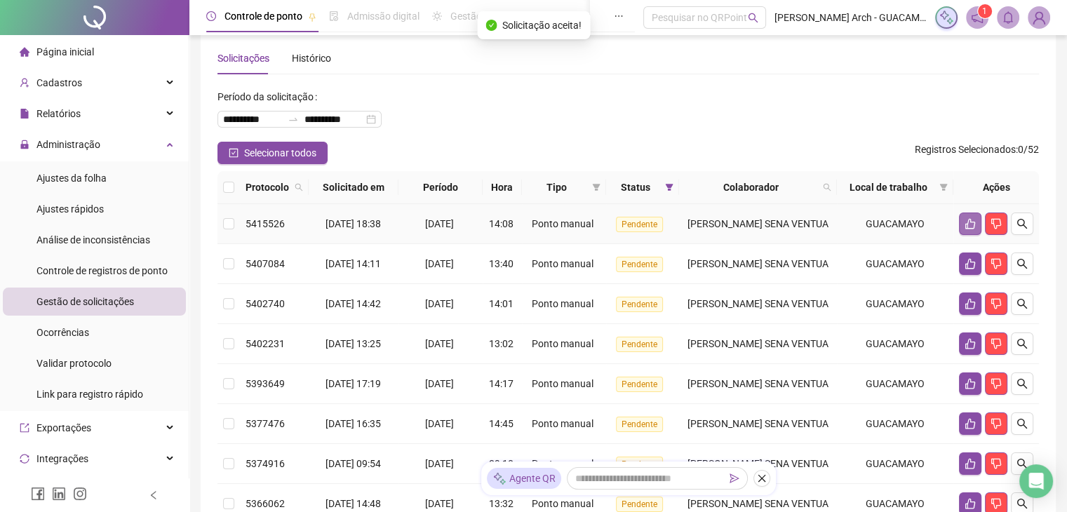
click at [961, 230] on button "button" at bounding box center [970, 224] width 22 height 22
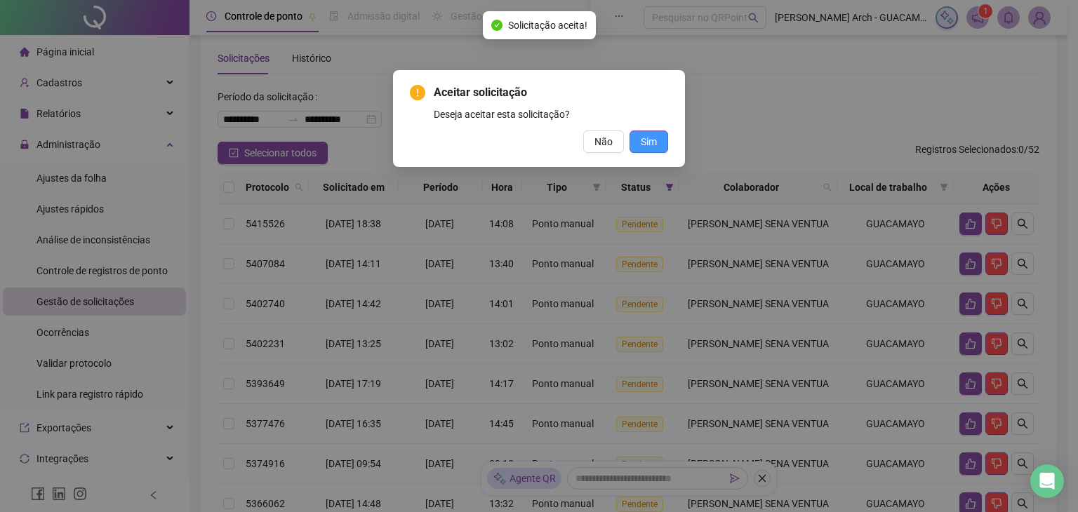
click at [650, 144] on span "Sim" at bounding box center [649, 141] width 16 height 15
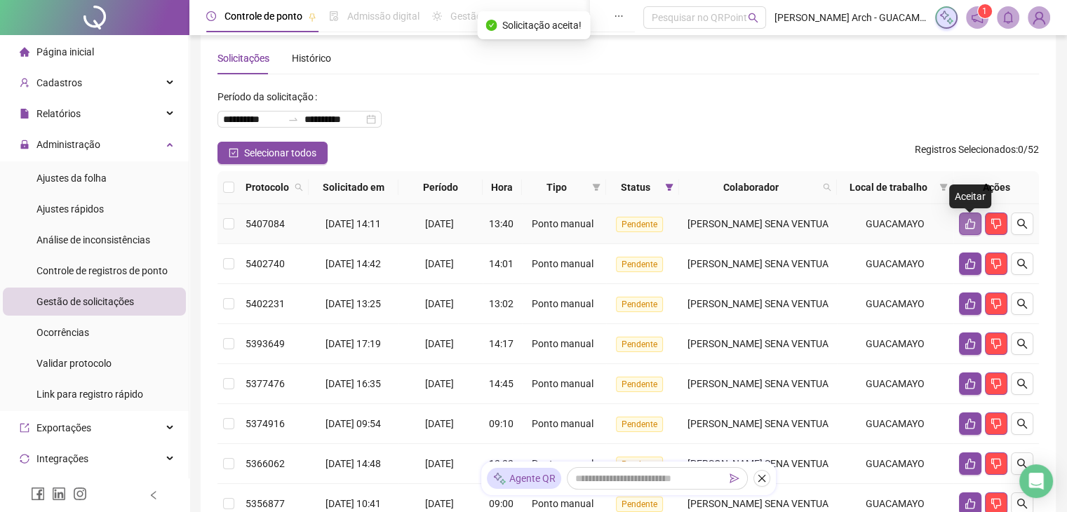
click at [967, 229] on icon "like" at bounding box center [971, 224] width 10 height 11
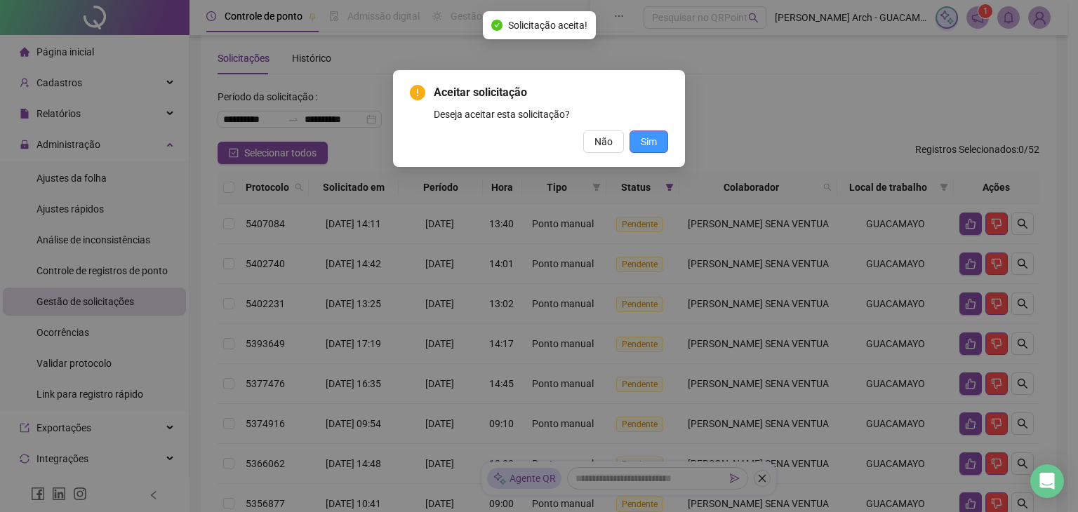
drag, startPoint x: 658, startPoint y: 144, endPoint x: 684, endPoint y: 159, distance: 29.9
click at [657, 144] on button "Sim" at bounding box center [649, 142] width 39 height 22
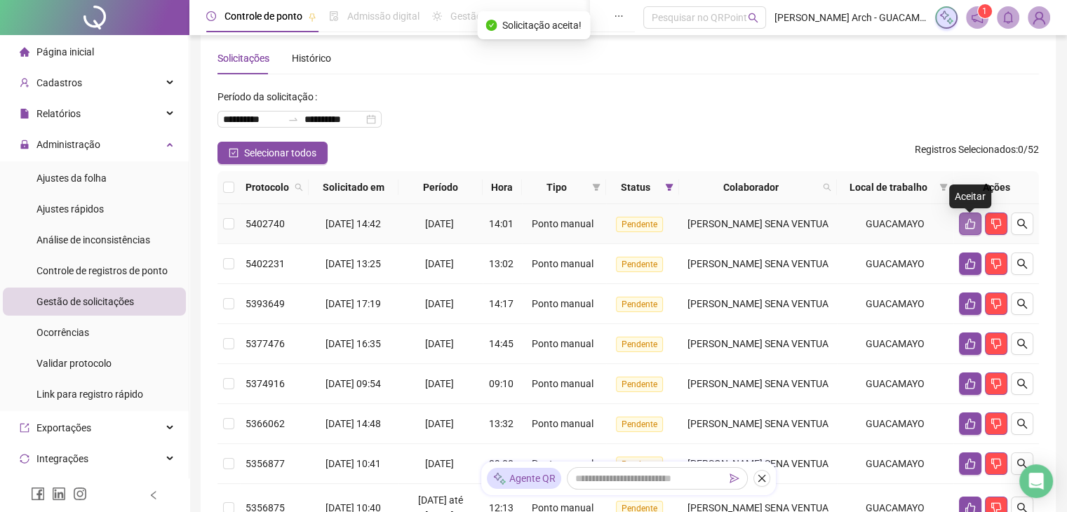
click at [963, 232] on button "button" at bounding box center [970, 224] width 22 height 22
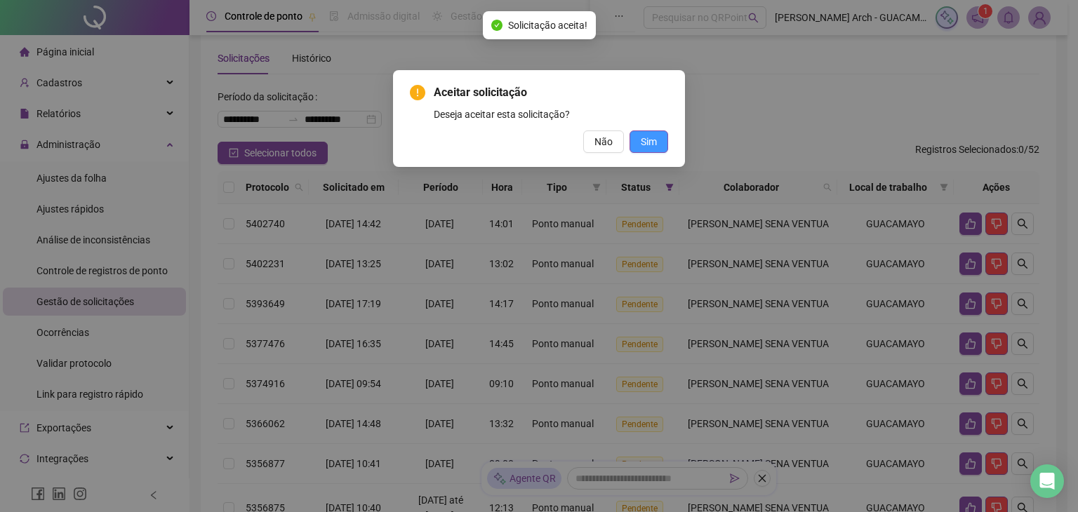
click at [651, 137] on span "Sim" at bounding box center [649, 141] width 16 height 15
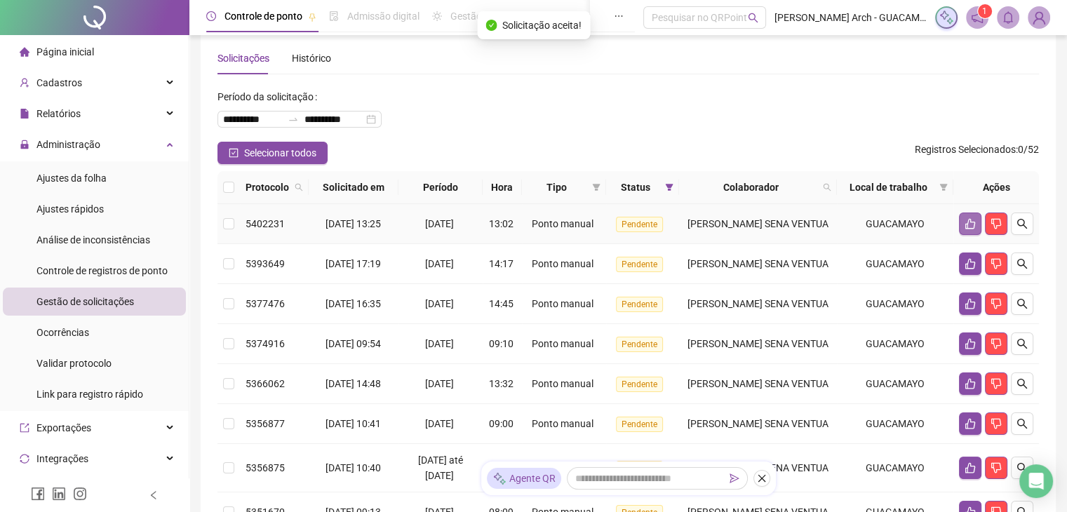
click at [964, 230] on button "button" at bounding box center [970, 224] width 22 height 22
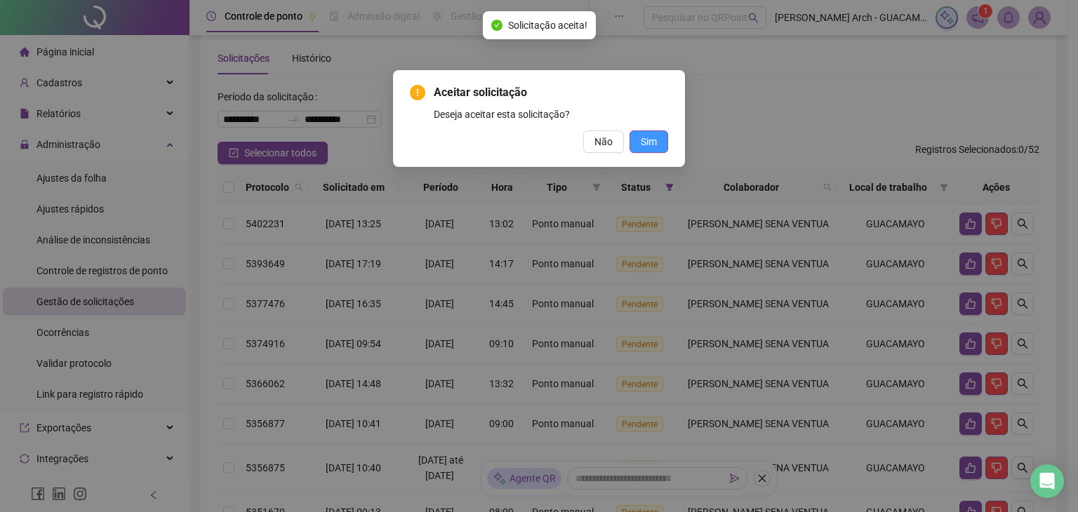
click at [649, 142] on span "Sim" at bounding box center [649, 141] width 16 height 15
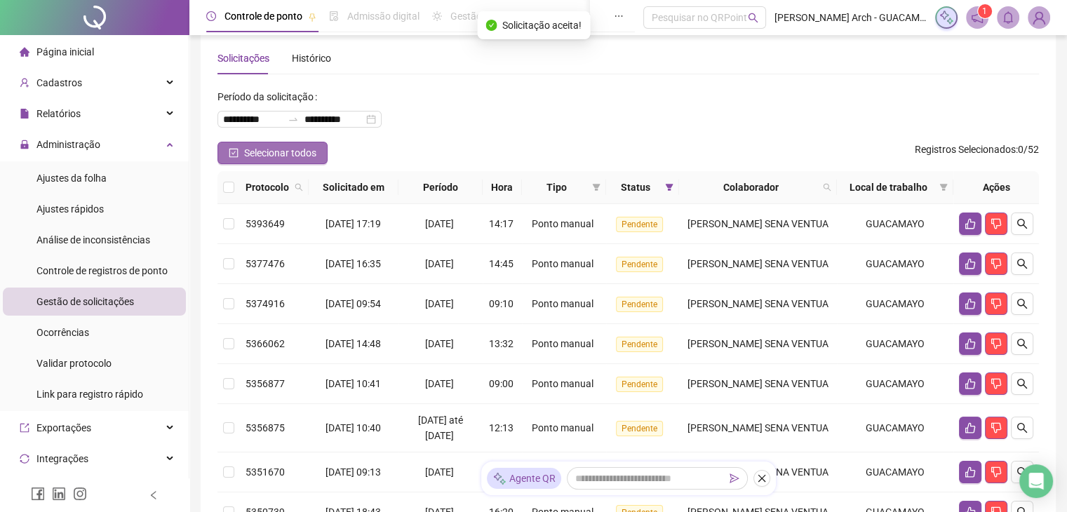
click at [241, 152] on button "Selecionar todos" at bounding box center [273, 153] width 110 height 22
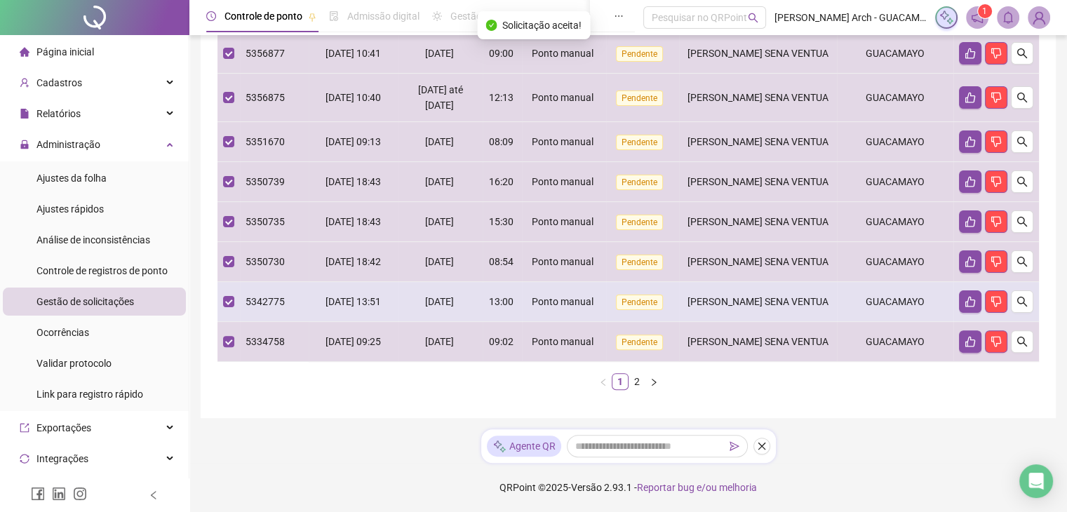
scroll to position [444, 0]
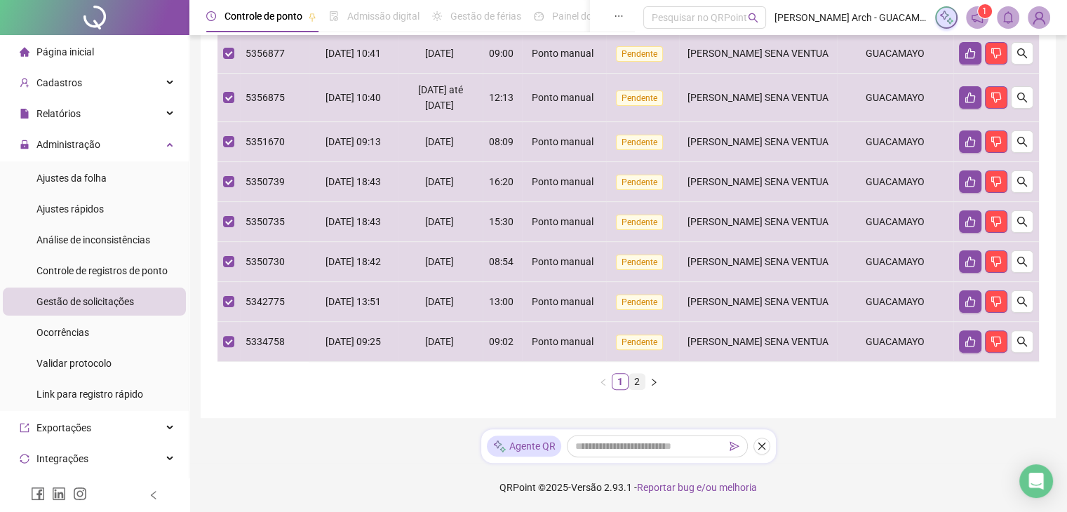
click at [637, 380] on link "2" at bounding box center [637, 381] width 15 height 15
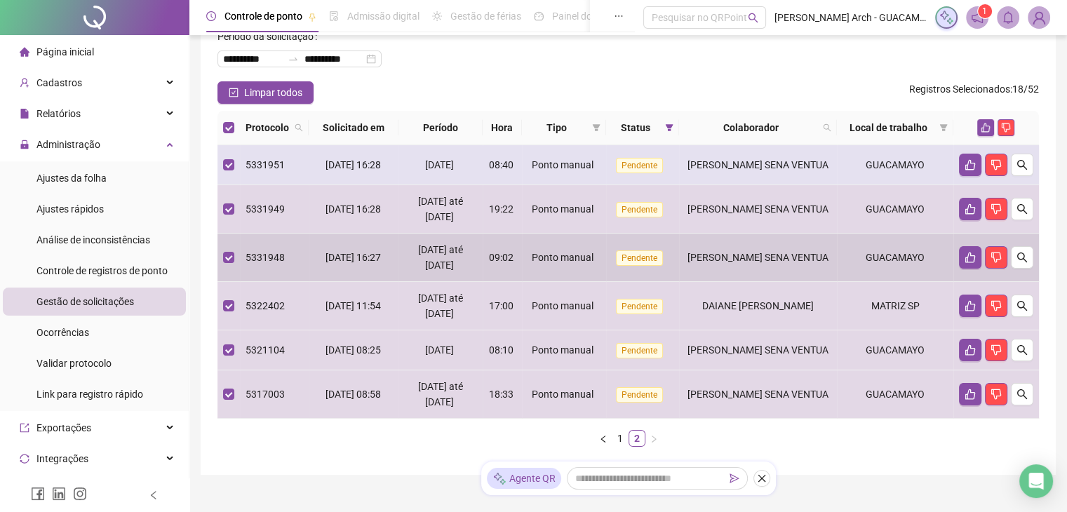
scroll to position [0, 0]
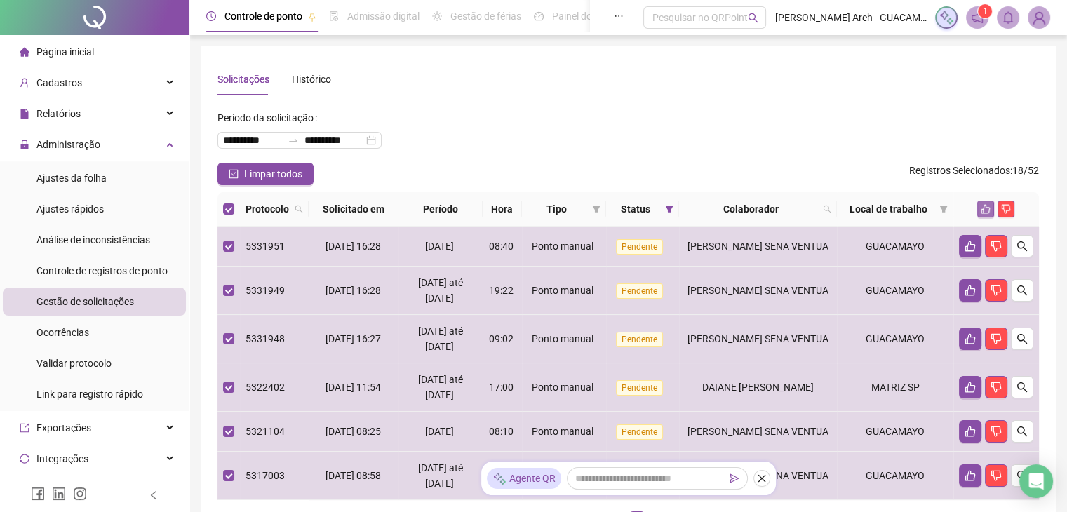
click at [987, 213] on icon "like" at bounding box center [986, 209] width 9 height 9
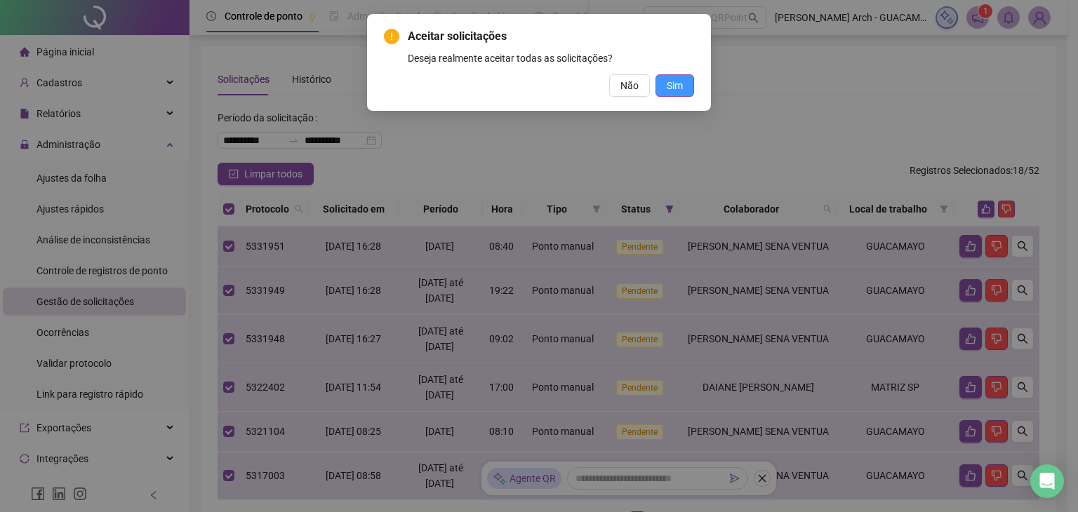
click at [672, 89] on span "Sim" at bounding box center [675, 85] width 16 height 15
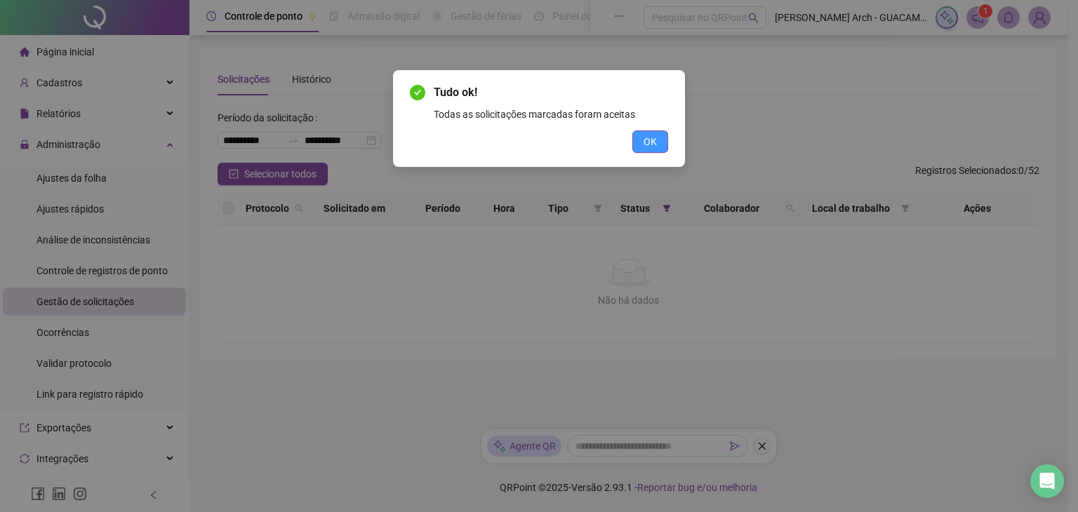
click at [639, 138] on button "OK" at bounding box center [650, 142] width 36 height 22
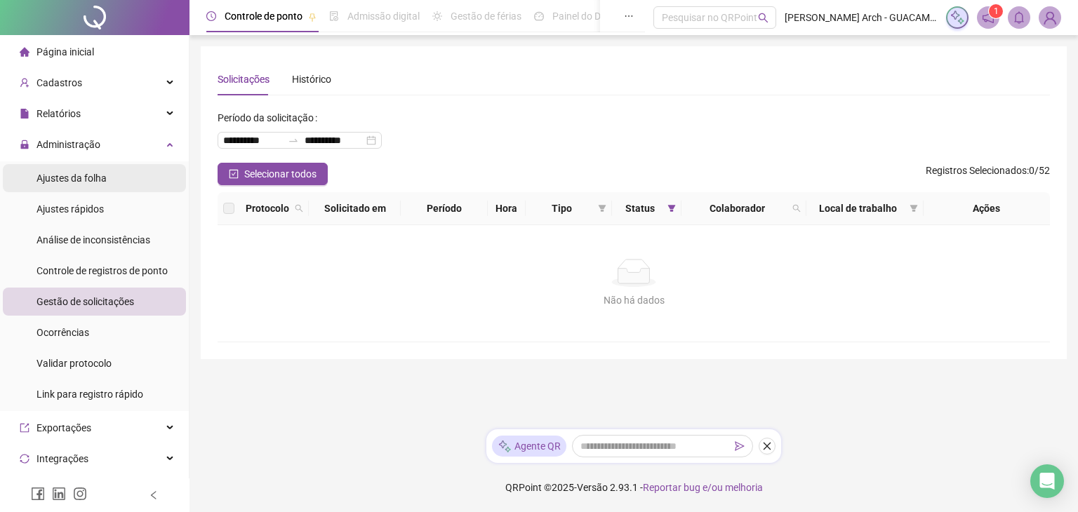
click at [87, 176] on span "Ajustes da folha" at bounding box center [71, 178] width 70 height 11
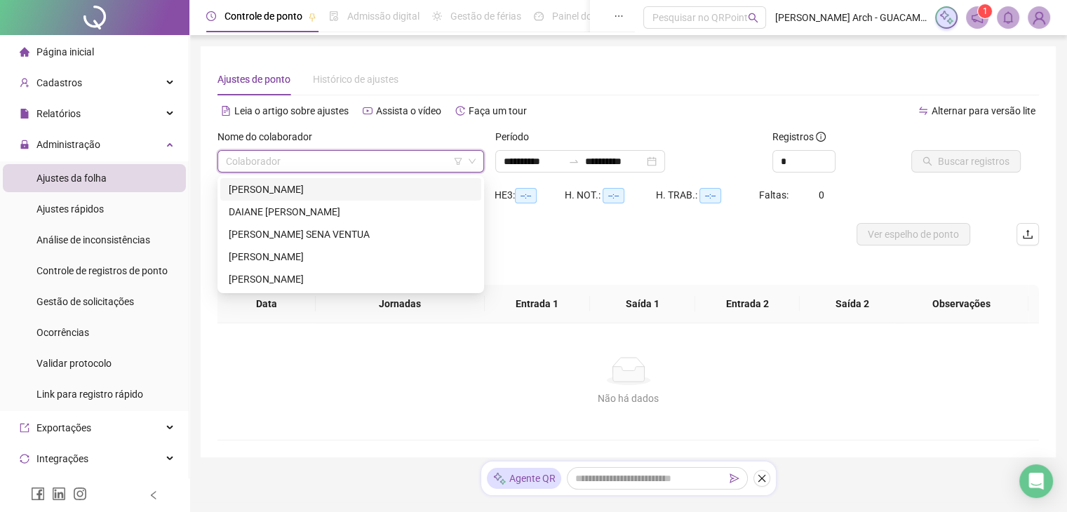
click at [334, 161] on input "search" at bounding box center [344, 161] width 237 height 21
drag, startPoint x: 278, startPoint y: 195, endPoint x: 455, endPoint y: 195, distance: 176.9
click at [278, 197] on div "[PERSON_NAME]" at bounding box center [351, 189] width 244 height 15
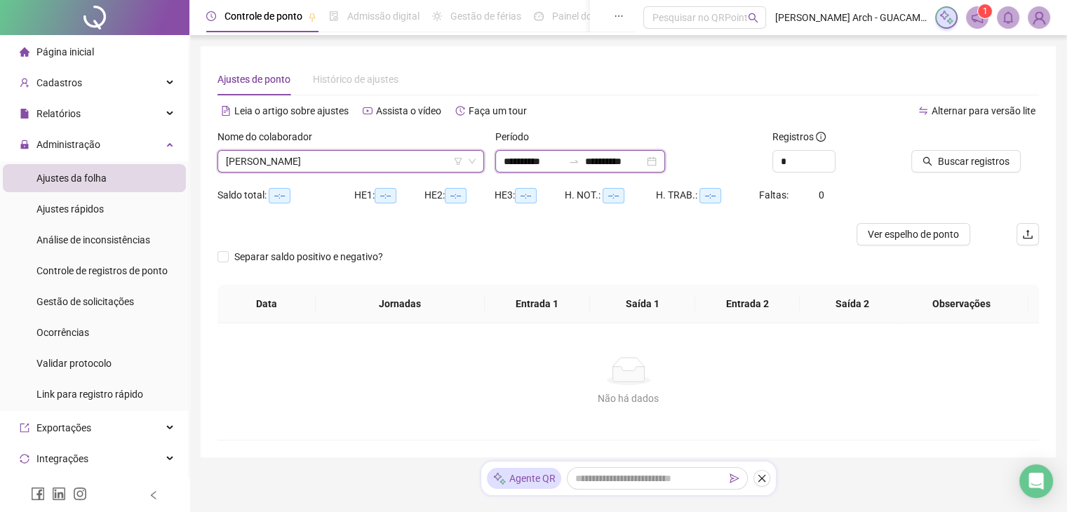
click at [644, 155] on input "**********" at bounding box center [614, 161] width 59 height 15
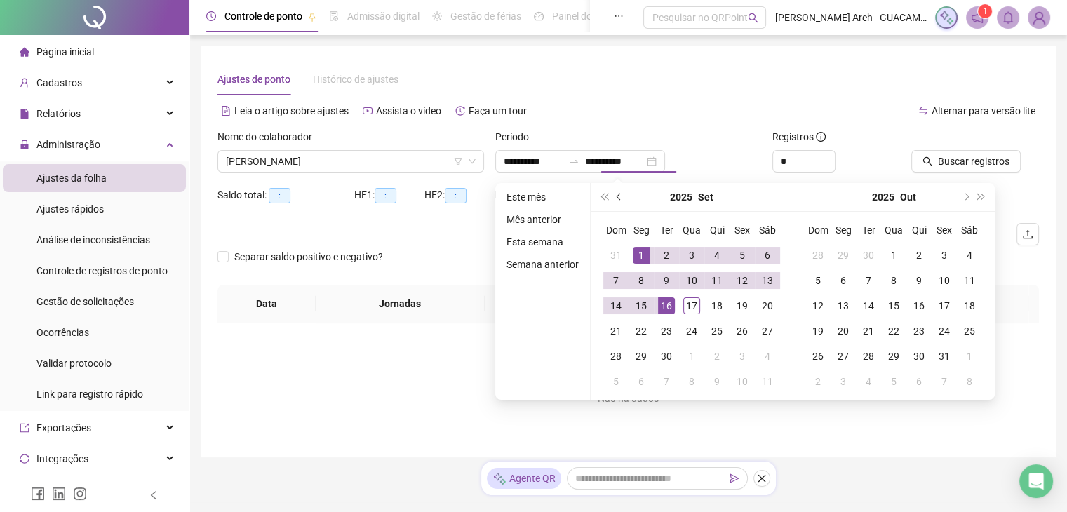
click at [615, 199] on button "prev-year" at bounding box center [619, 197] width 15 height 28
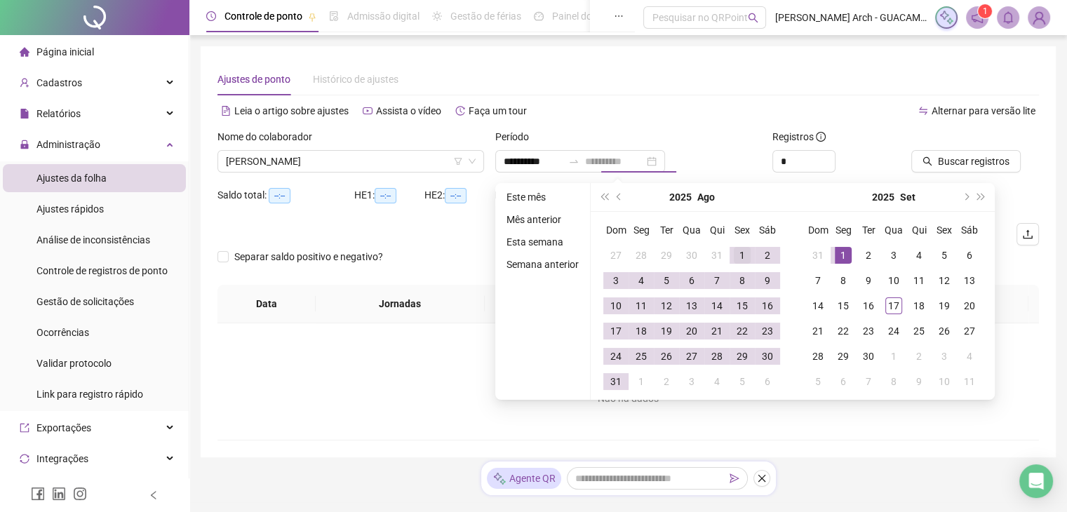
type input "**********"
click at [734, 251] on div "1" at bounding box center [742, 255] width 17 height 17
click at [621, 382] on div "31" at bounding box center [616, 381] width 17 height 17
type input "**********"
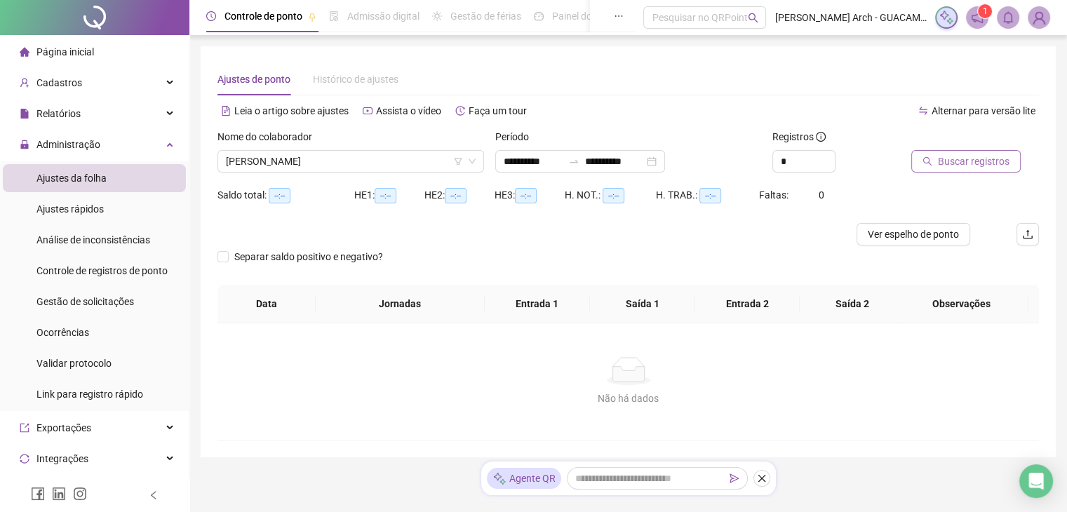
click at [943, 166] on span "Buscar registros" at bounding box center [974, 161] width 72 height 15
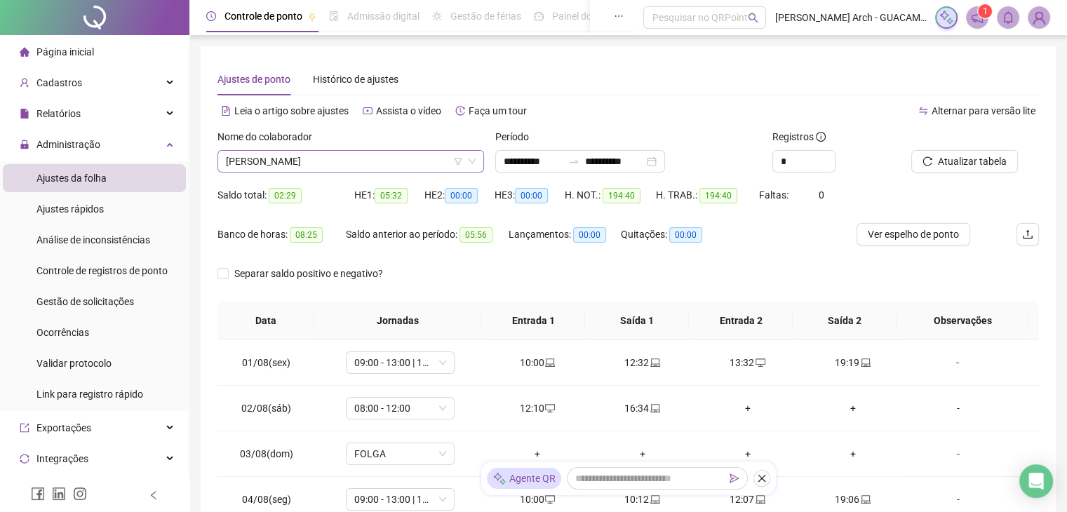
click at [350, 165] on span "[PERSON_NAME]" at bounding box center [351, 161] width 250 height 21
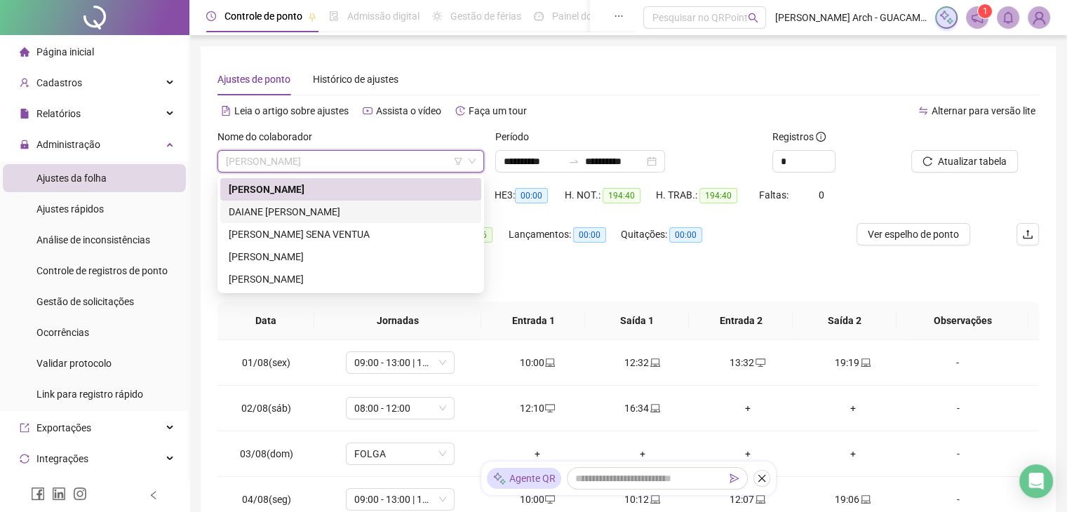
click at [333, 209] on div "DAIANE [PERSON_NAME]" at bounding box center [351, 211] width 244 height 15
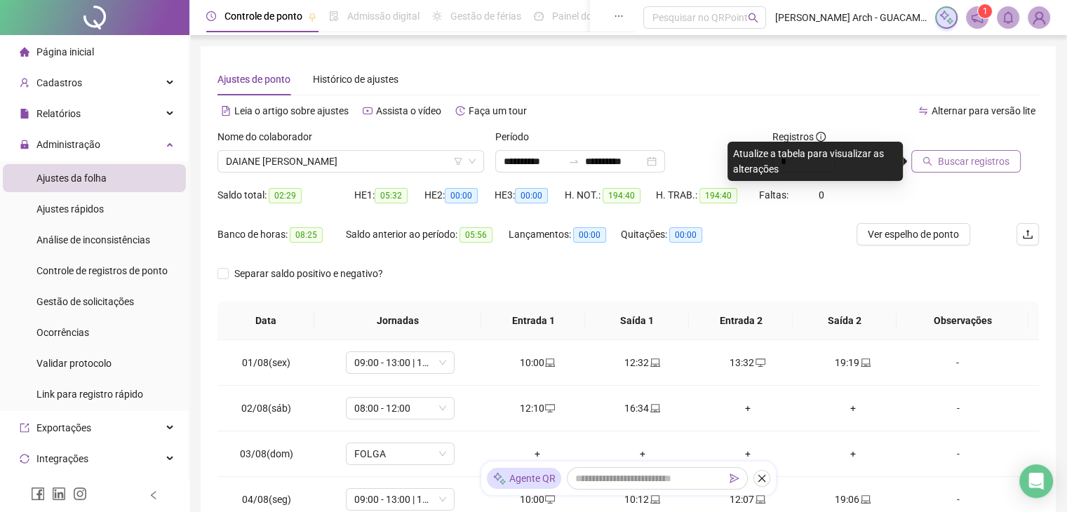
click at [933, 161] on button "Buscar registros" at bounding box center [966, 161] width 109 height 22
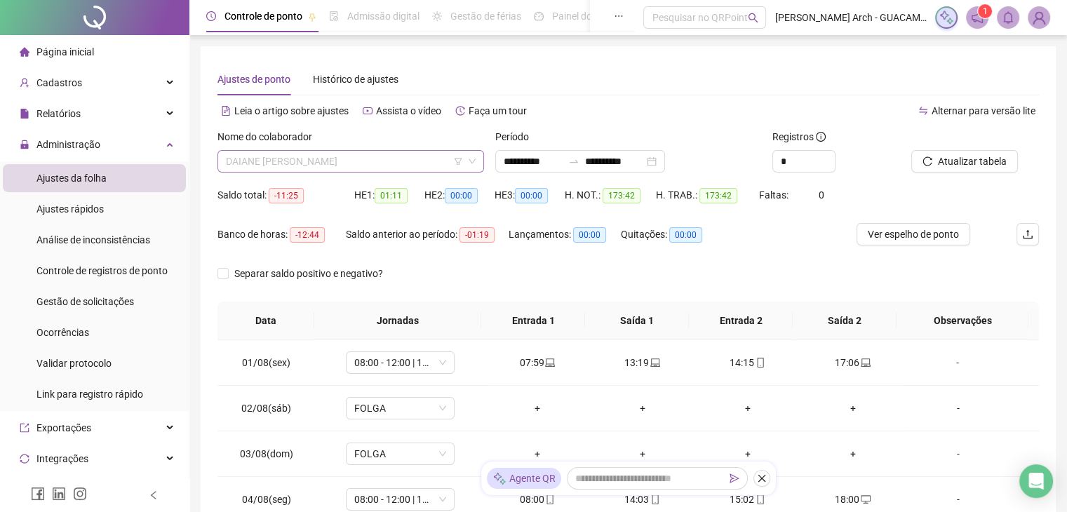
click at [427, 158] on span "DAIANE [PERSON_NAME]" at bounding box center [351, 161] width 250 height 21
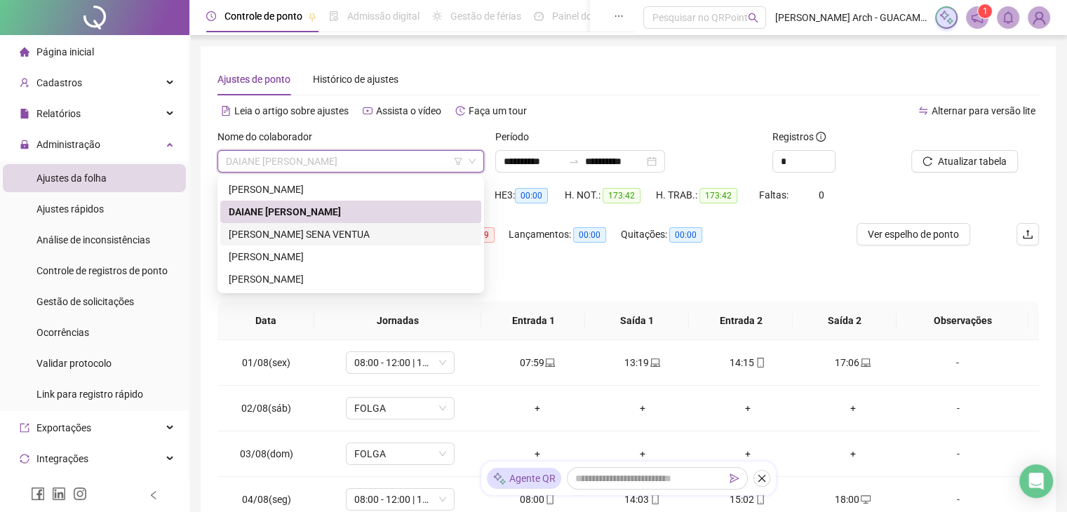
click at [337, 232] on div "[PERSON_NAME] SENA VENTUA" at bounding box center [351, 234] width 244 height 15
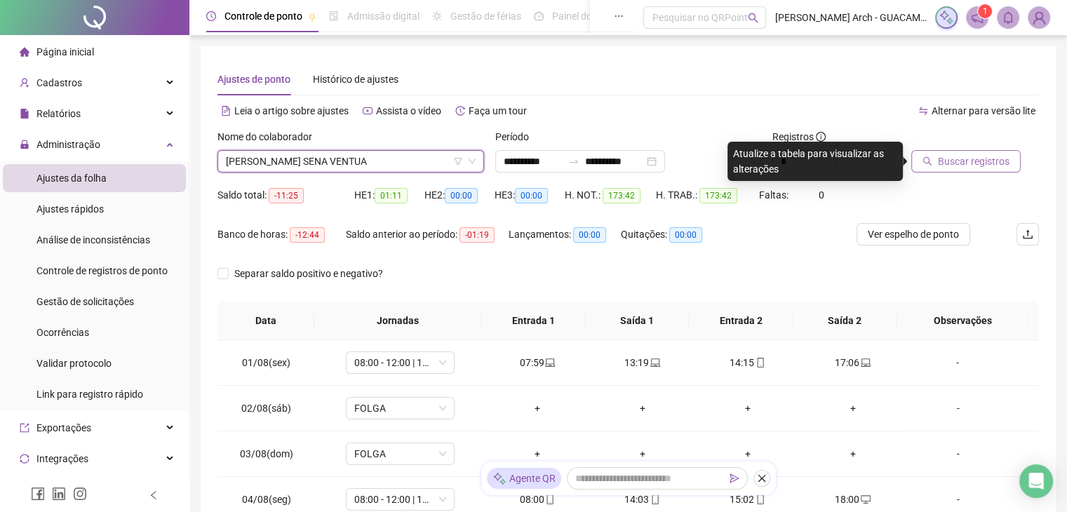
click at [958, 161] on span "Buscar registros" at bounding box center [974, 161] width 72 height 15
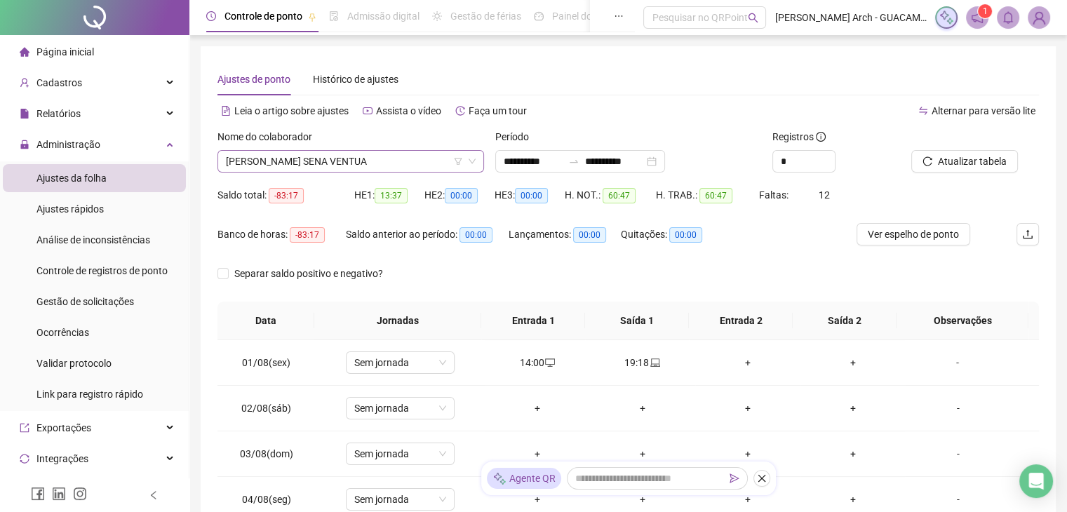
click at [376, 171] on span "[PERSON_NAME] SENA VENTUA" at bounding box center [351, 161] width 250 height 21
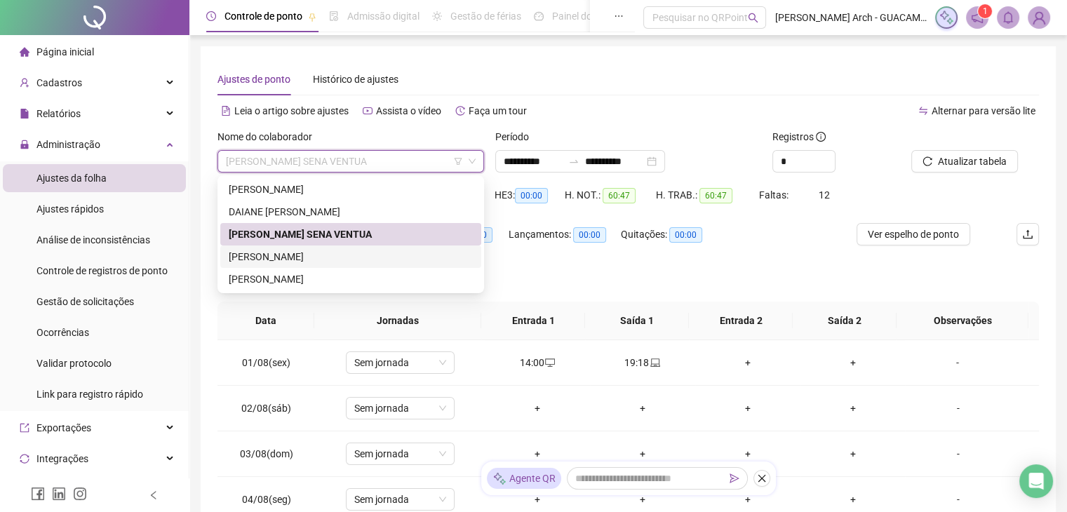
click at [325, 259] on div "[PERSON_NAME]" at bounding box center [351, 256] width 244 height 15
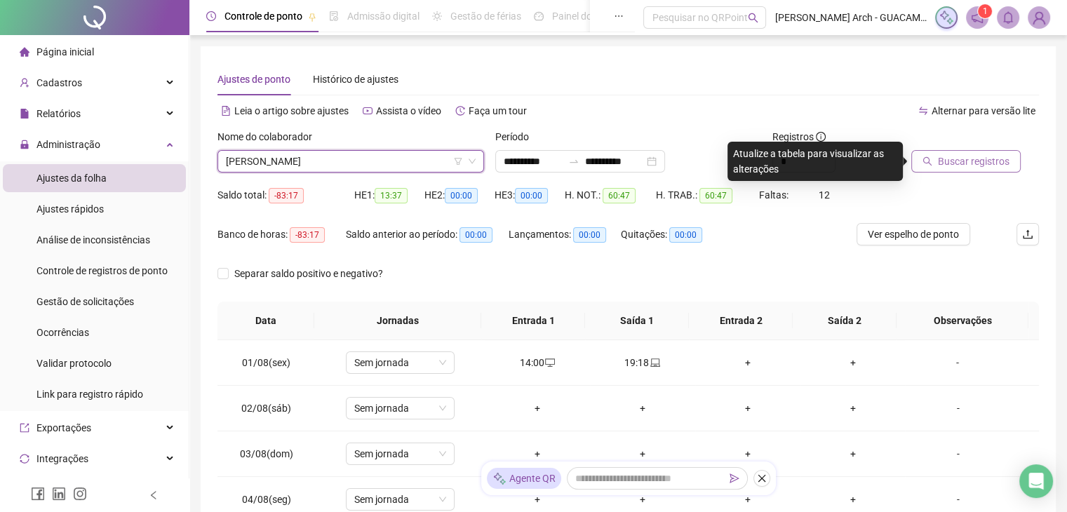
click at [931, 169] on button "Buscar registros" at bounding box center [966, 161] width 109 height 22
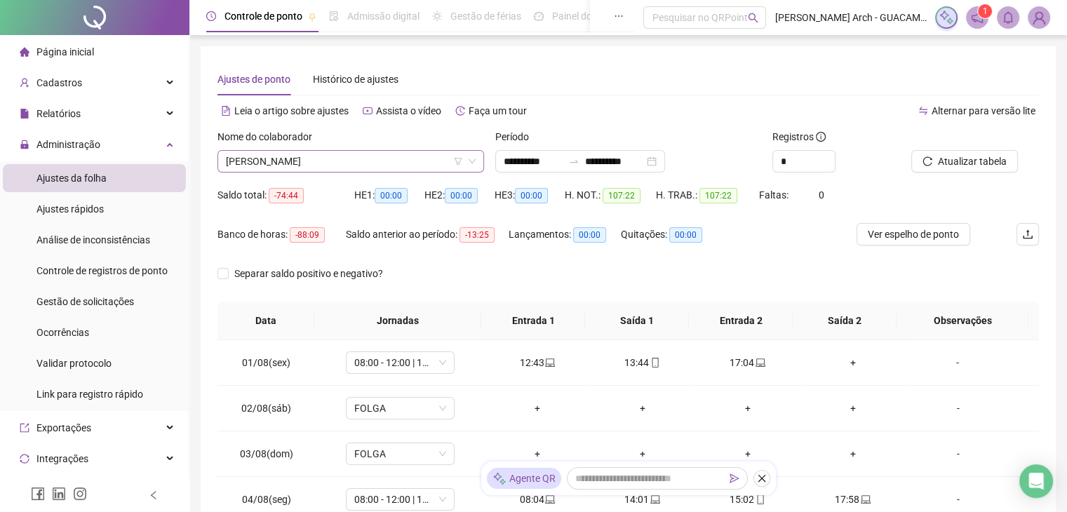
click at [317, 155] on span "[PERSON_NAME]" at bounding box center [351, 161] width 250 height 21
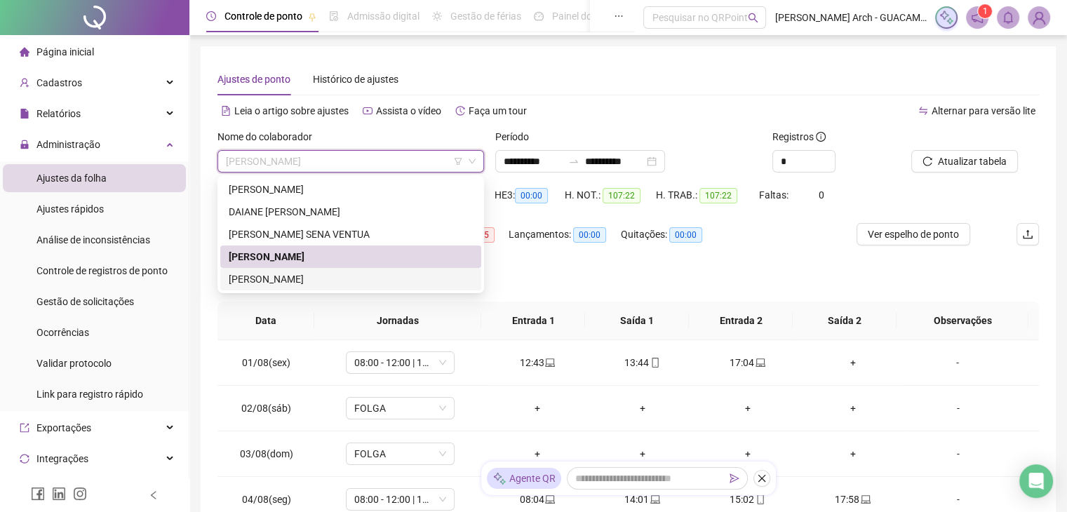
drag, startPoint x: 316, startPoint y: 279, endPoint x: 524, endPoint y: 236, distance: 212.2
click at [316, 280] on div "[PERSON_NAME]" at bounding box center [351, 279] width 244 height 15
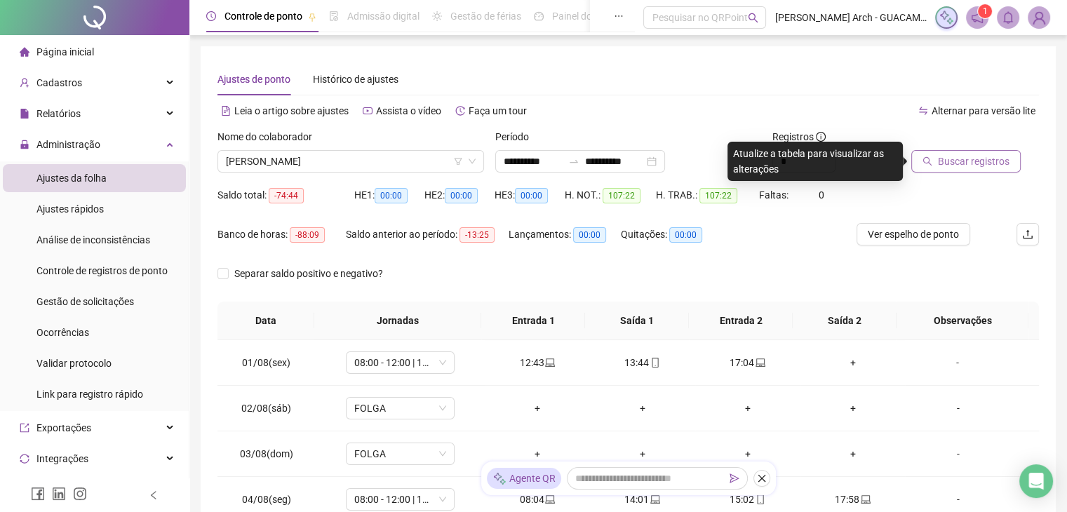
click at [976, 164] on span "Buscar registros" at bounding box center [974, 161] width 72 height 15
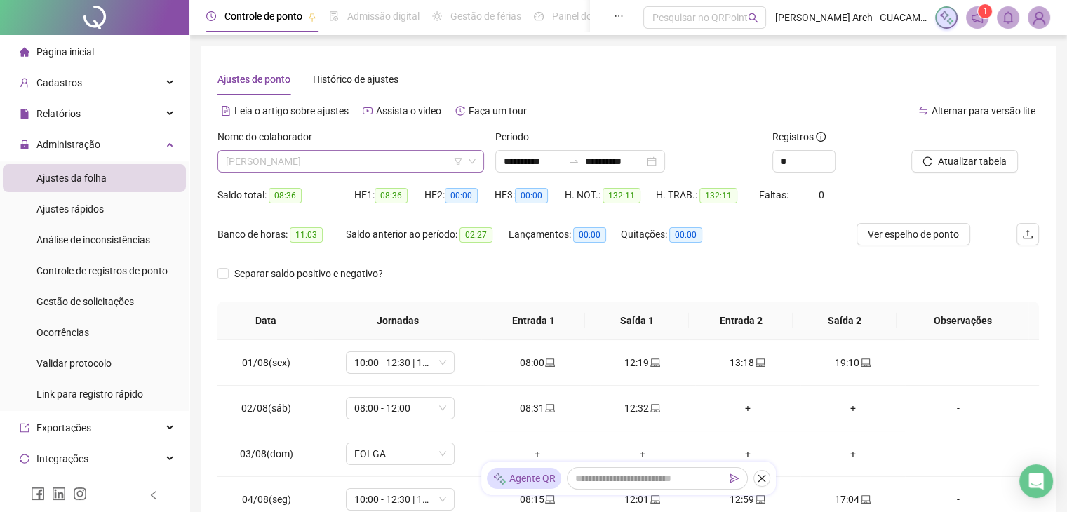
click at [390, 164] on span "[PERSON_NAME]" at bounding box center [351, 161] width 250 height 21
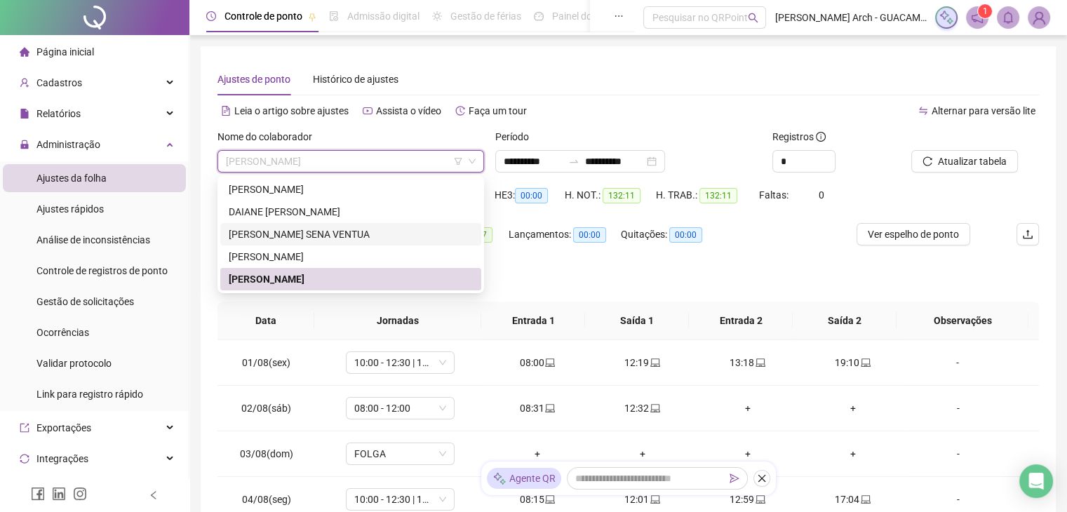
click at [305, 232] on div "[PERSON_NAME] SENA VENTUA" at bounding box center [351, 234] width 244 height 15
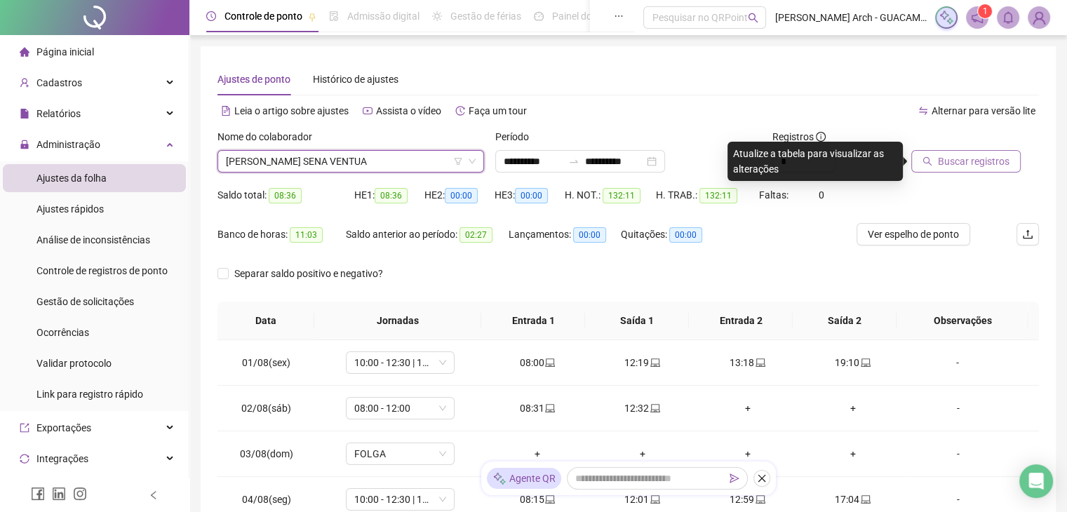
click at [959, 155] on span "Buscar registros" at bounding box center [974, 161] width 72 height 15
